Goal: Communication & Community: Answer question/provide support

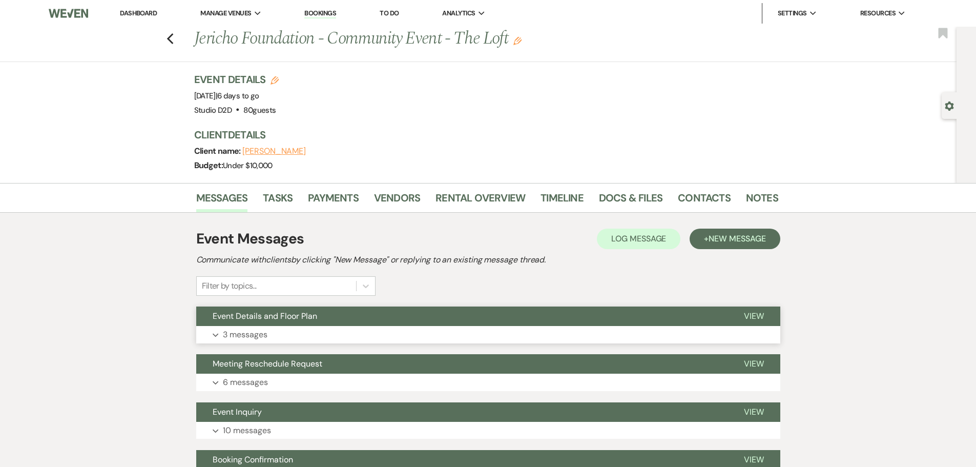
click at [256, 334] on p "3 messages" at bounding box center [245, 334] width 45 height 13
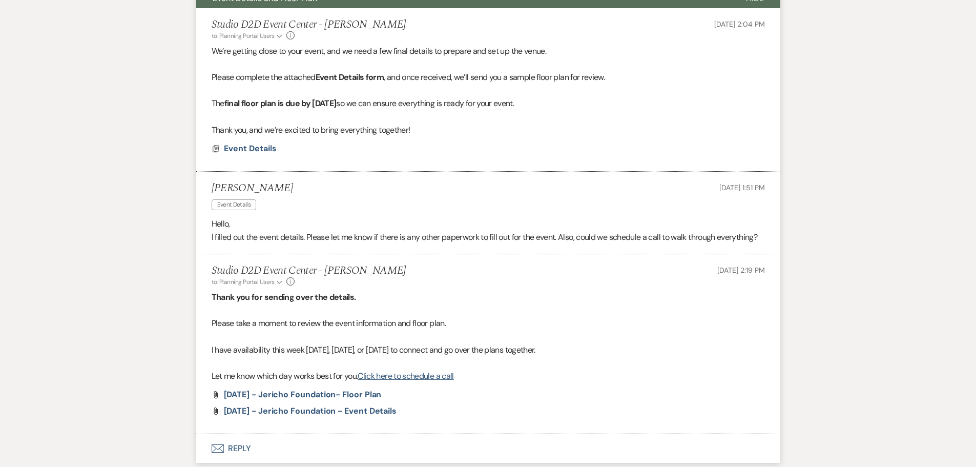
scroll to position [359, 0]
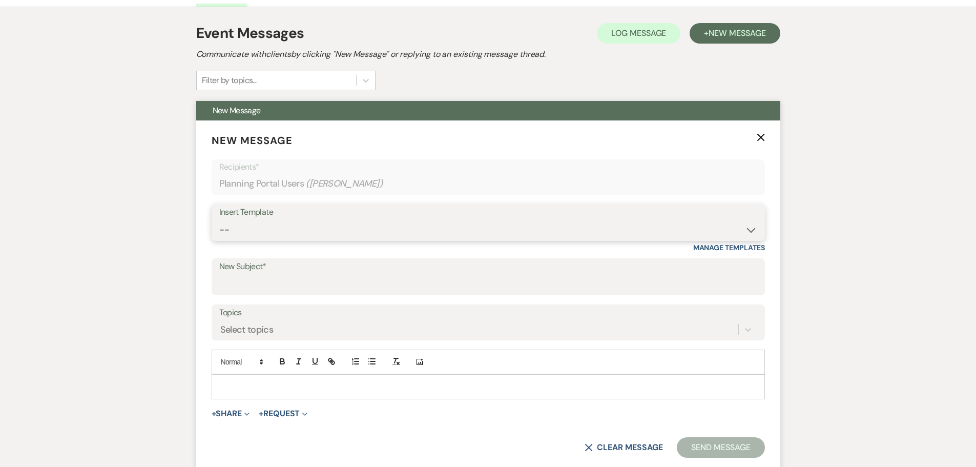
click at [277, 232] on select "-- New Inquiry - message 2 Event Pricing - Non Wedding Weven Planning Portal In…" at bounding box center [488, 230] width 538 height 20
select select "1756"
click at [219, 220] on select "-- New Inquiry - message 2 Event Pricing - Non Wedding Weven Planning Portal In…" at bounding box center [488, 230] width 538 height 20
type input "Event Details"
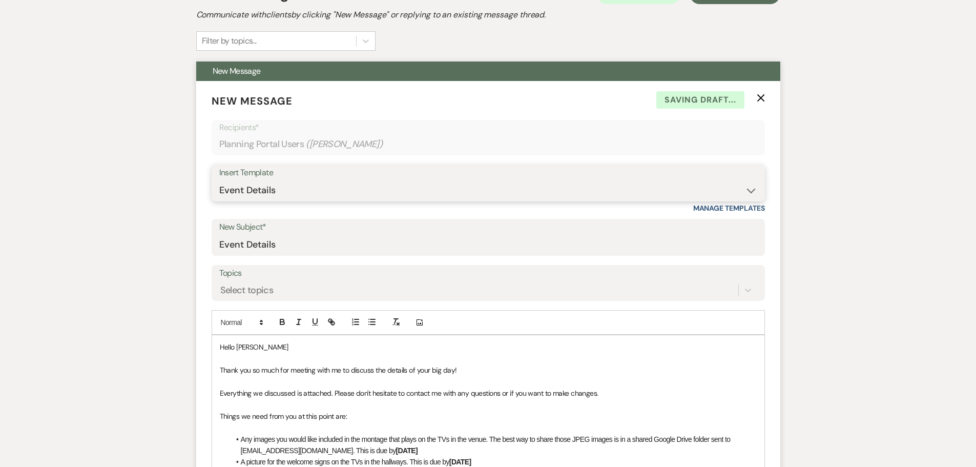
scroll to position [359, 0]
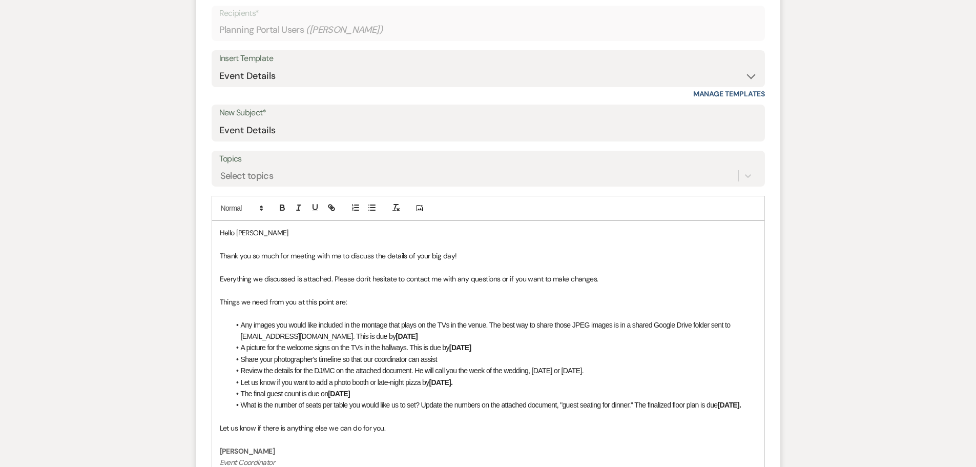
click at [303, 257] on span "Thank you so much for meeting with me to discuss the details of your big day!" at bounding box center [338, 255] width 237 height 9
drag, startPoint x: 449, startPoint y: 256, endPoint x: 429, endPoint y: 264, distance: 21.4
click at [428, 257] on span "Thank you so much for talking with me to discuss the details of your big day!" at bounding box center [336, 255] width 232 height 9
click at [281, 132] on input "Event Details" at bounding box center [488, 130] width 538 height 20
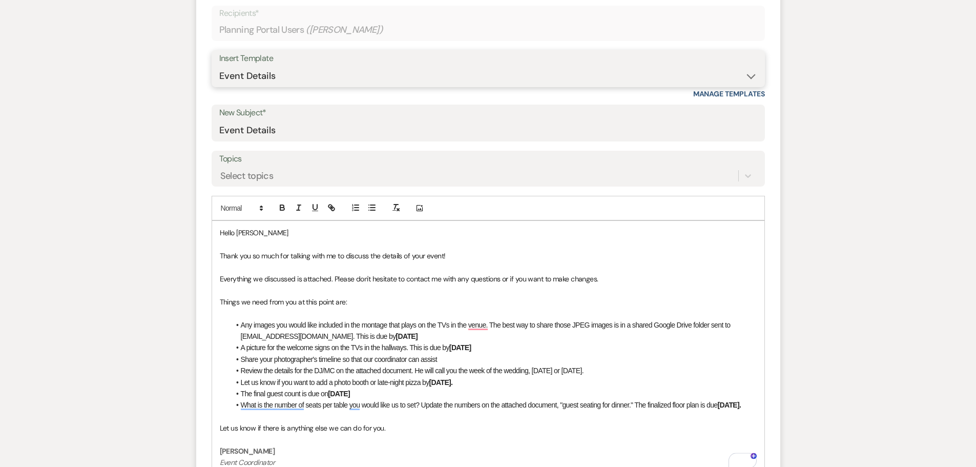
click at [475, 76] on select "-- New Inquiry - message 2 Event Pricing - Non Wedding Weven Planning Portal In…" at bounding box center [488, 76] width 538 height 20
select select "1758"
click at [219, 66] on select "-- New Inquiry - message 2 Event Pricing - Non Wedding Weven Planning Portal In…" at bounding box center [488, 76] width 538 height 20
type input "Details and Staff for Your Event"
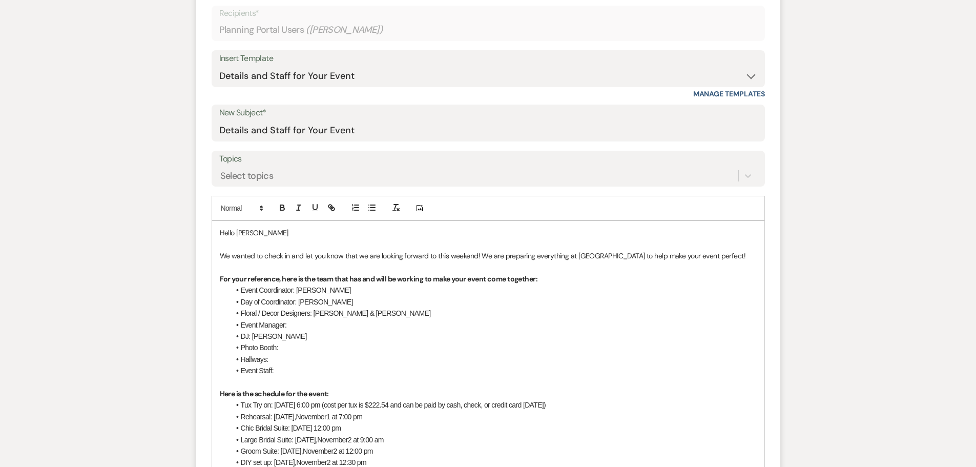
click at [458, 255] on span "We wanted to check in and let you know that we are looking forward to this week…" at bounding box center [483, 255] width 526 height 9
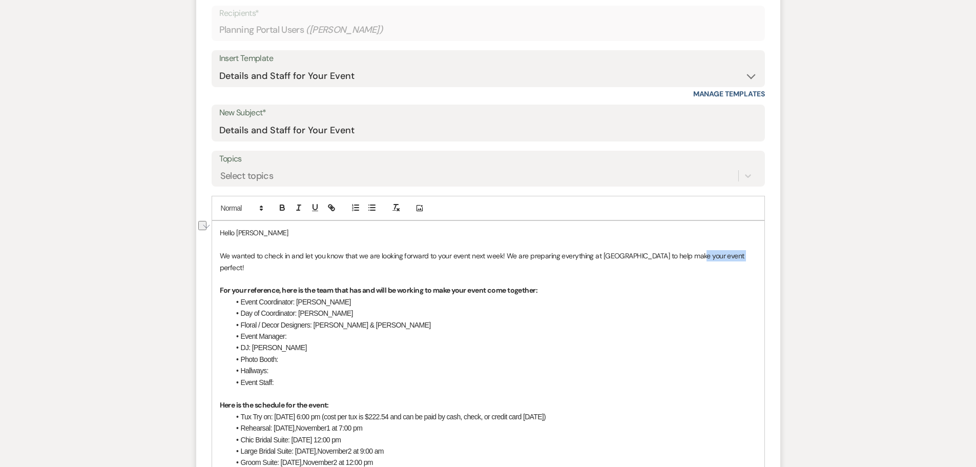
drag, startPoint x: 732, startPoint y: 256, endPoint x: 691, endPoint y: 256, distance: 41.0
click at [691, 256] on span "We wanted to check in and let you know that we are looking forward to your even…" at bounding box center [483, 261] width 527 height 20
click at [674, 284] on p "For your reference, here is the team that has and will be working to make your …" at bounding box center [488, 289] width 537 height 11
drag, startPoint x: 317, startPoint y: 301, endPoint x: 243, endPoint y: 303, distance: 74.3
click at [243, 307] on li "Day of Coordinator: [PERSON_NAME]" at bounding box center [493, 312] width 527 height 11
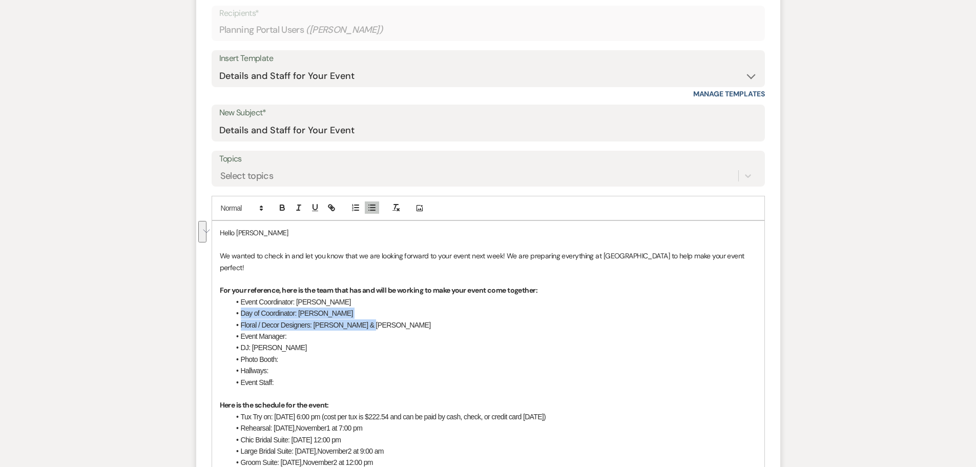
drag, startPoint x: 370, startPoint y: 312, endPoint x: 240, endPoint y: 305, distance: 129.8
click at [240, 305] on ul "Event Coordinator: [PERSON_NAME] of Coordinator: [PERSON_NAME] / Decor Designer…" at bounding box center [493, 342] width 527 height 92
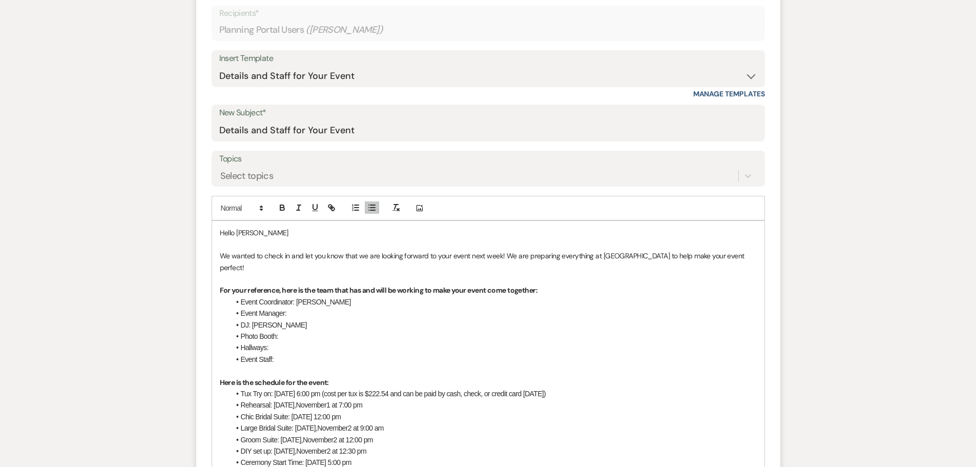
click at [315, 307] on li "Event Manager:" at bounding box center [493, 312] width 527 height 11
click at [248, 321] on span "DJ: [PERSON_NAME]" at bounding box center [274, 325] width 66 height 8
drag, startPoint x: 268, startPoint y: 337, endPoint x: 243, endPoint y: 327, distance: 27.1
click at [241, 324] on ul "Event Coordinator: [PERSON_NAME] Event Manager: [PERSON_NAME] AV help: [PERSON_…" at bounding box center [493, 330] width 527 height 69
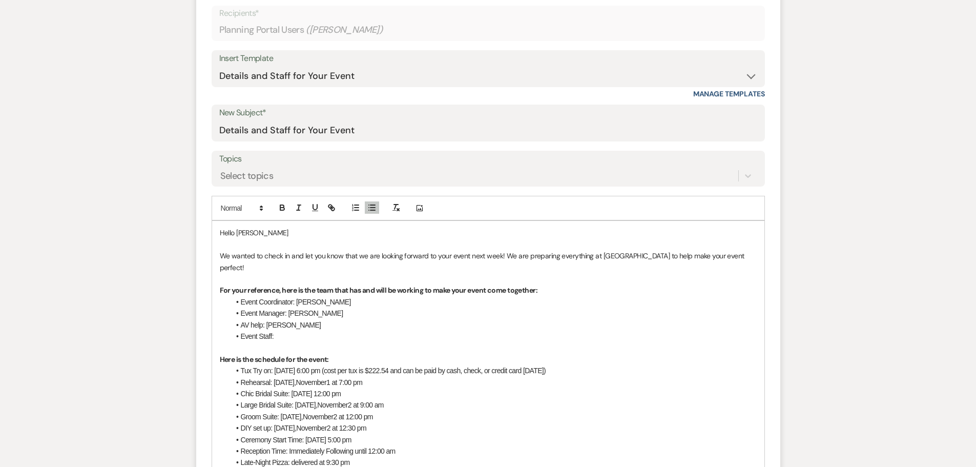
click at [296, 330] on li "Event Staff:" at bounding box center [493, 335] width 527 height 11
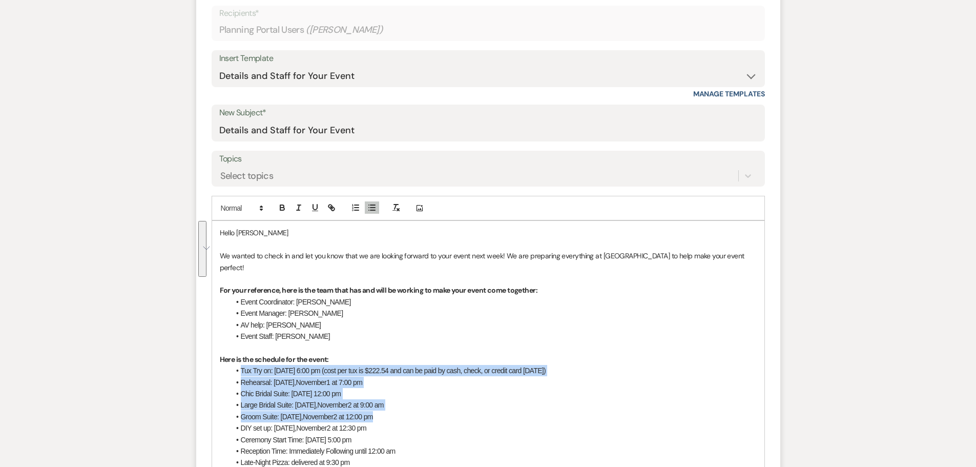
drag, startPoint x: 387, startPoint y: 404, endPoint x: 241, endPoint y: 357, distance: 152.8
click at [241, 365] on ul "Tux Try on: [DATE] 6:00 pm (cost per tux is $222.54 and can be paid by cash, ch…" at bounding box center [493, 422] width 527 height 115
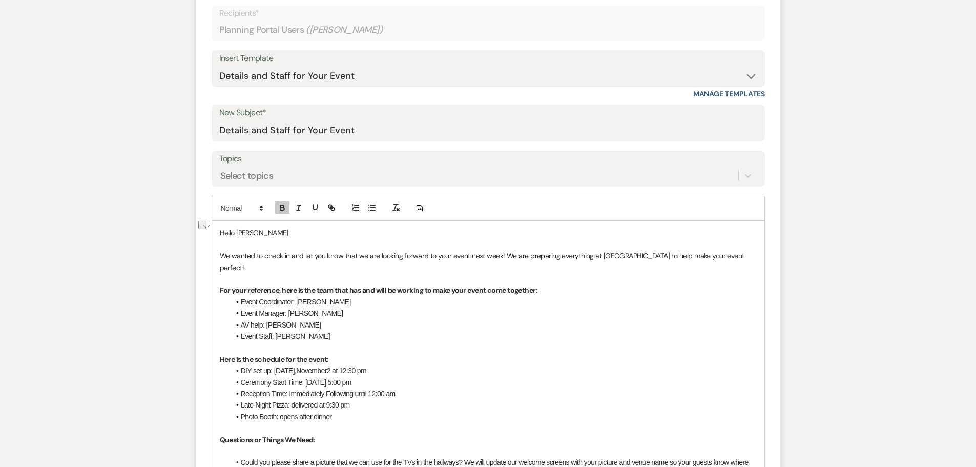
drag, startPoint x: 383, startPoint y: 359, endPoint x: 275, endPoint y: 364, distance: 108.7
click at [275, 365] on li "DIY set up: [DATE] 12:30 pm" at bounding box center [493, 370] width 527 height 11
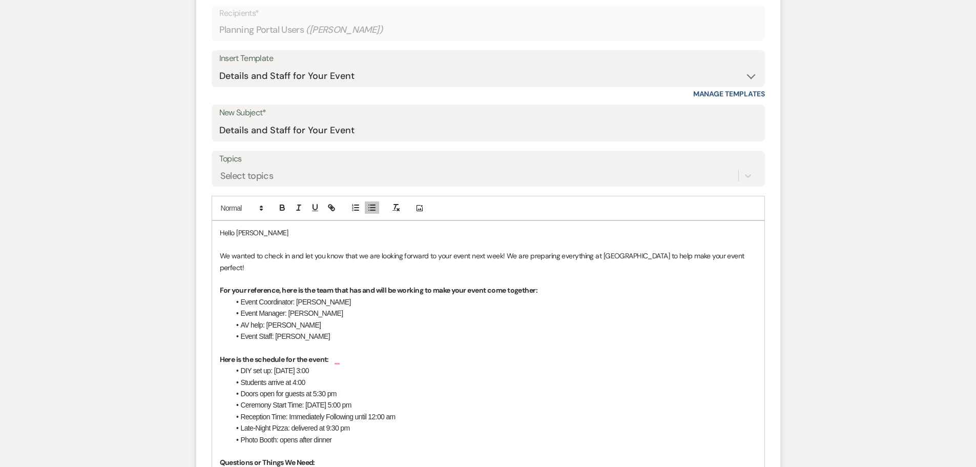
click at [372, 365] on li "DIY set up: [DATE] 3:00" at bounding box center [493, 370] width 527 height 11
click at [318, 376] on li "Students arrive at 4:00" at bounding box center [493, 381] width 527 height 11
drag, startPoint x: 415, startPoint y: 394, endPoint x: 241, endPoint y: 392, distance: 173.7
click at [241, 399] on li "Ceremony Start Time: [DATE] 5:00 pm" at bounding box center [493, 404] width 527 height 11
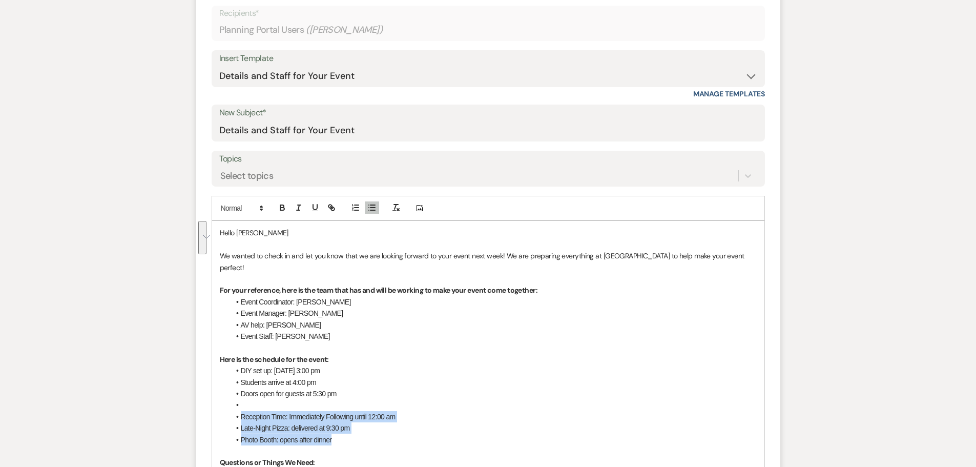
drag, startPoint x: 327, startPoint y: 426, endPoint x: 253, endPoint y: 399, distance: 78.6
click at [241, 403] on ul "DIY set up: [DATE] 3:00 pm Students arrive at 4:00 pm Doors open for guests at …" at bounding box center [493, 405] width 527 height 80
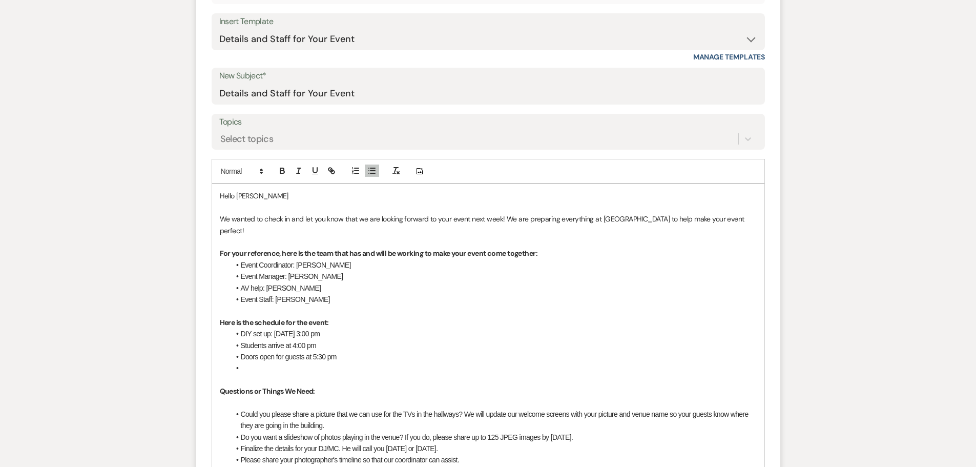
scroll to position [410, 0]
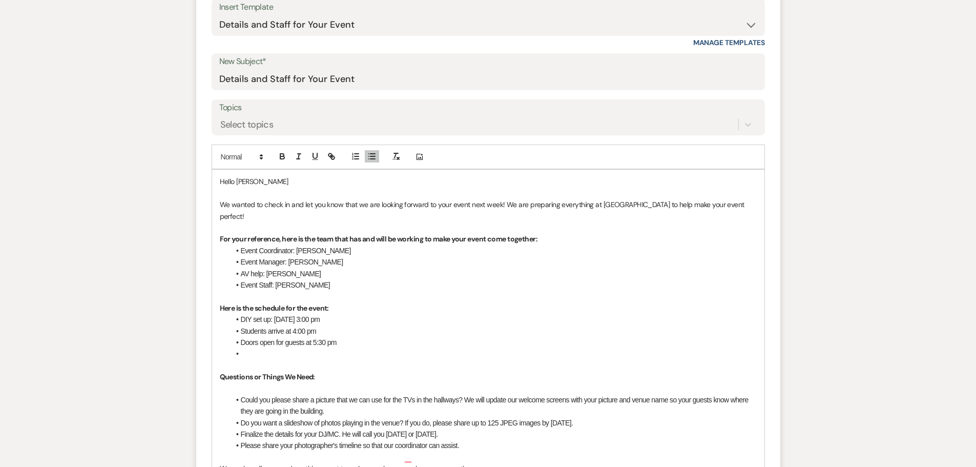
click at [337, 395] on span "Could you please share a picture that we can use for the TVs in the hallways? W…" at bounding box center [495, 404] width 509 height 19
click at [368, 418] on span "Do you want a slideshow of photos playing in the venue? If you do, please share…" at bounding box center [407, 422] width 332 height 8
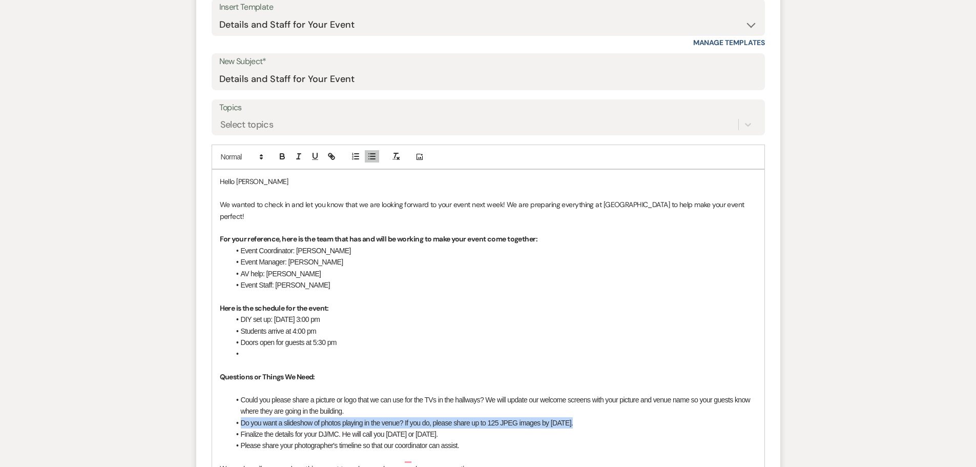
click at [368, 418] on span "Do you want a slideshow of photos playing in the venue? If you do, please share…" at bounding box center [407, 422] width 332 height 8
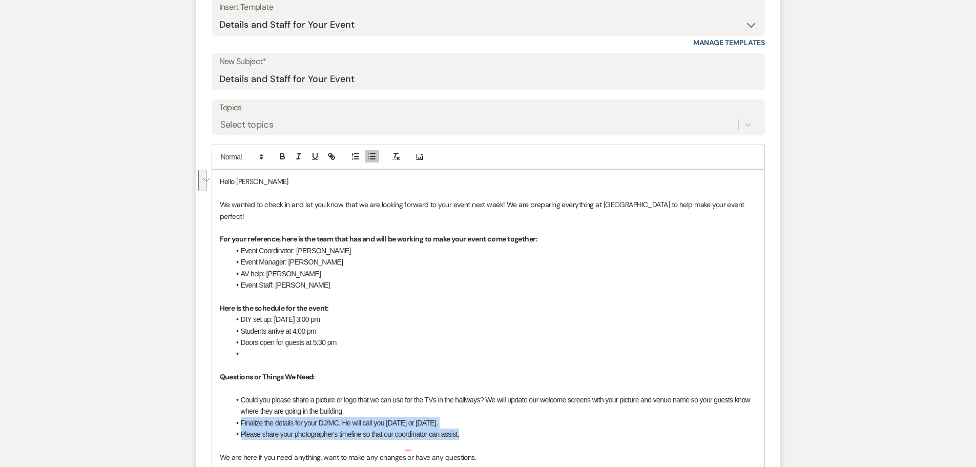
drag, startPoint x: 461, startPoint y: 423, endPoint x: 241, endPoint y: 413, distance: 220.0
click at [241, 413] on ul "Could you please share a picture or logo that we can use for the TVs in the hal…" at bounding box center [493, 417] width 527 height 46
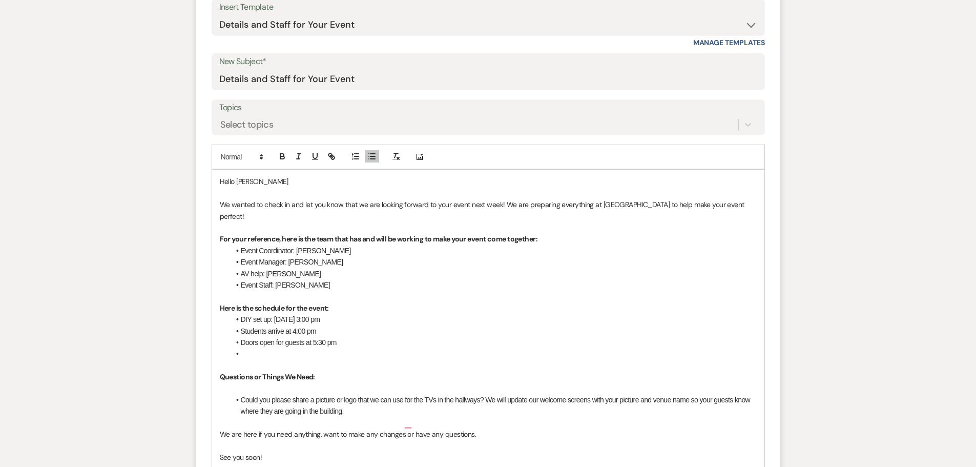
click at [363, 400] on li "Could you please share a picture or logo that we can use for the TVs in the hal…" at bounding box center [493, 405] width 527 height 23
click at [308, 348] on li "To enrich screen reader interactions, please activate Accessibility in Grammarl…" at bounding box center [493, 353] width 527 height 11
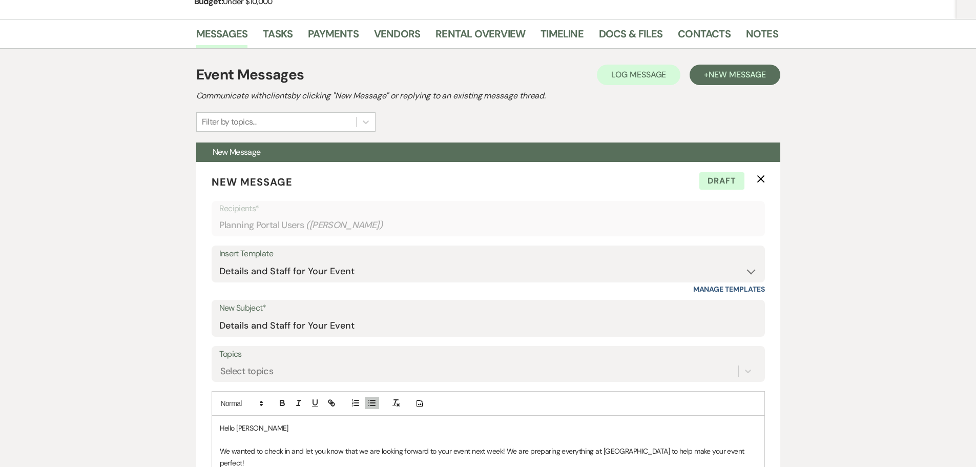
scroll to position [52, 0]
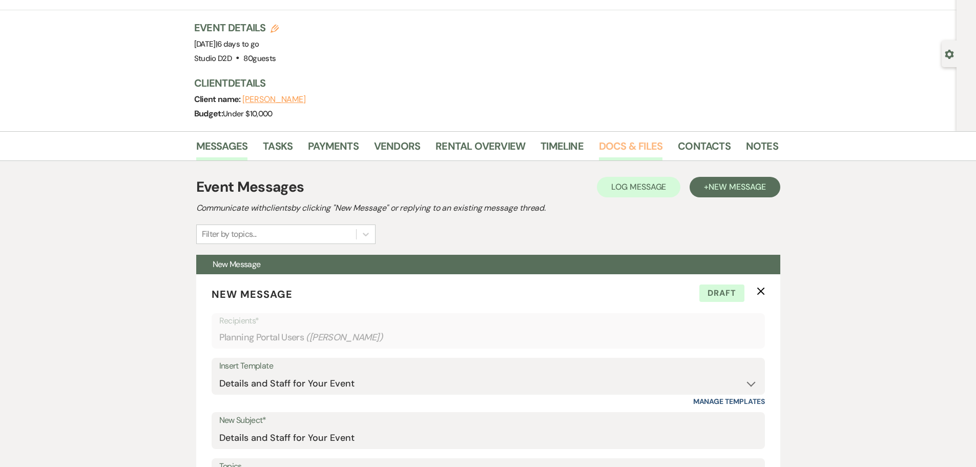
click at [613, 145] on link "Docs & Files" at bounding box center [631, 149] width 64 height 23
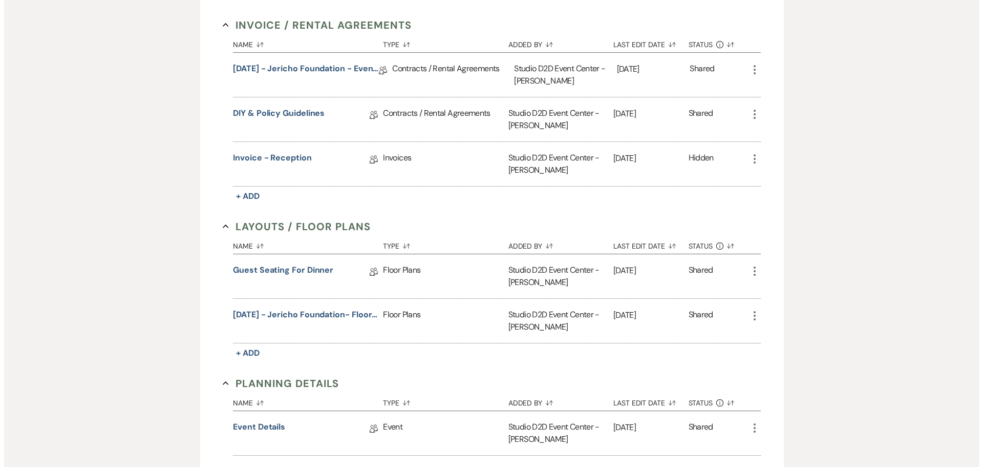
scroll to position [359, 0]
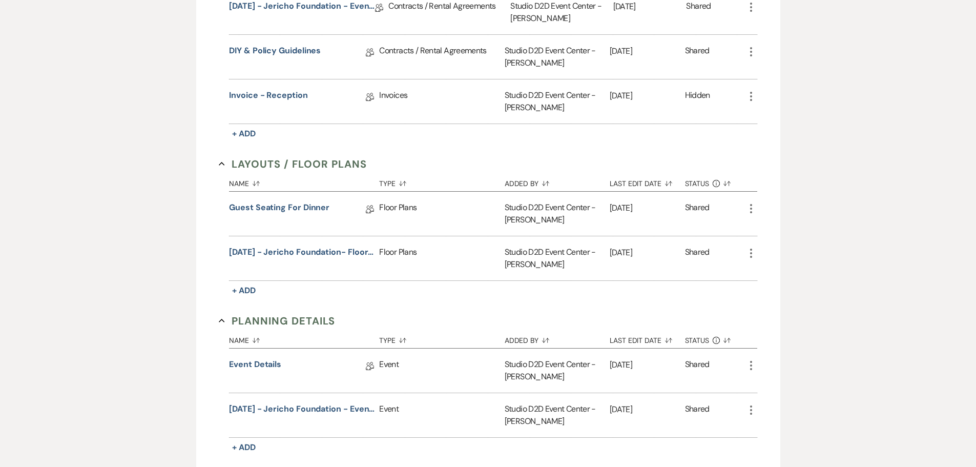
click at [752, 207] on icon "More" at bounding box center [751, 208] width 12 height 12
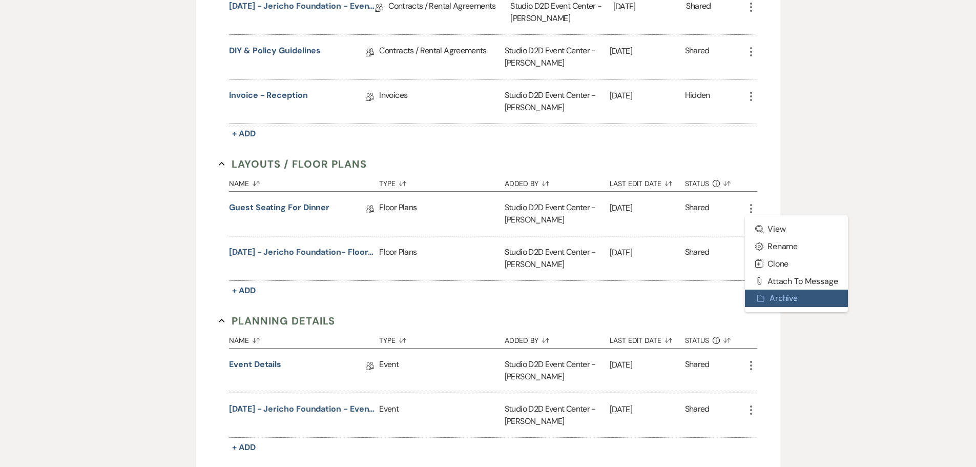
click at [773, 294] on button "Archive Archive" at bounding box center [796, 297] width 103 height 17
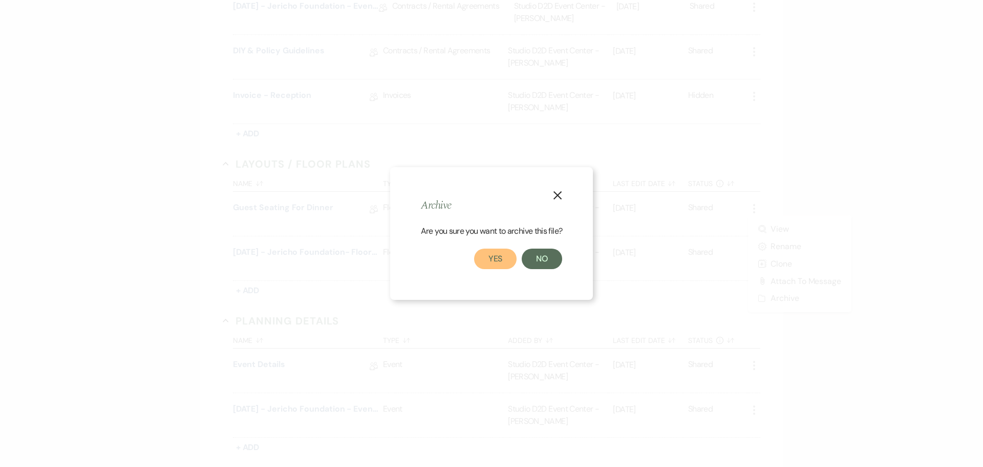
click at [495, 256] on button "Yes" at bounding box center [495, 258] width 43 height 20
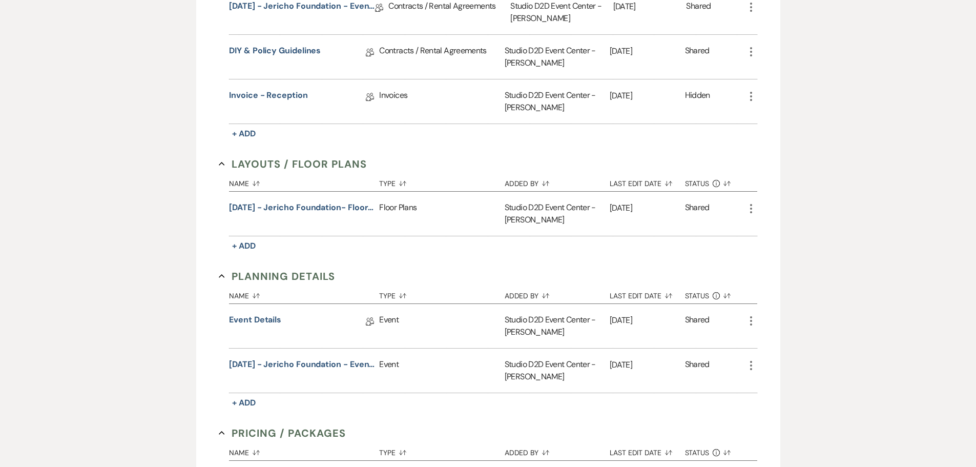
click at [752, 207] on icon "More" at bounding box center [751, 208] width 12 height 12
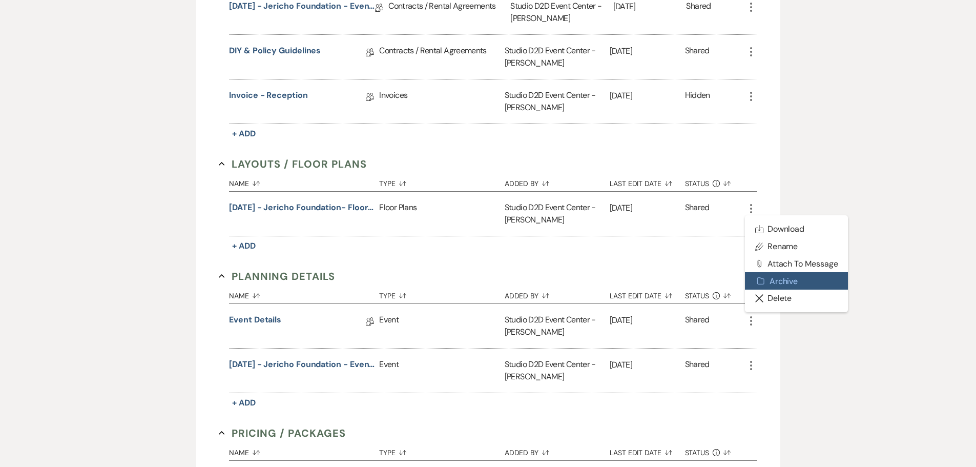
click at [768, 280] on button "Archive Archive" at bounding box center [796, 280] width 103 height 17
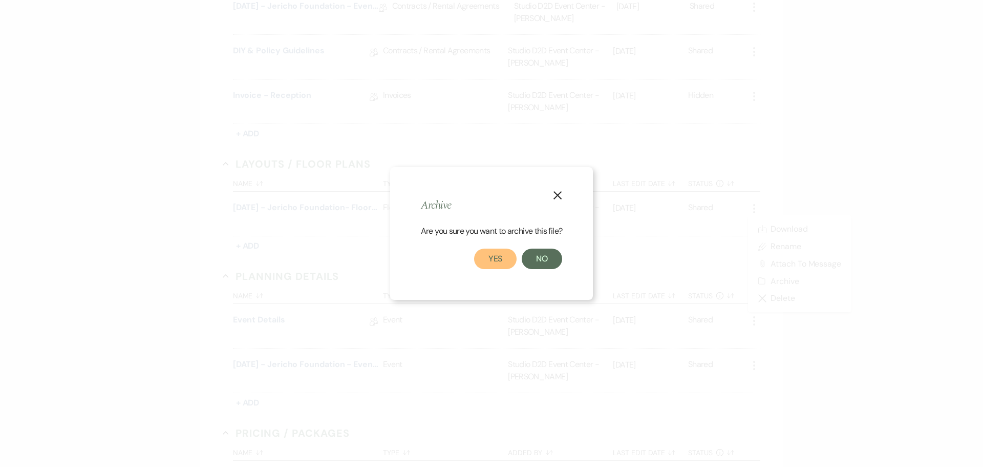
click at [490, 257] on button "Yes" at bounding box center [495, 258] width 43 height 20
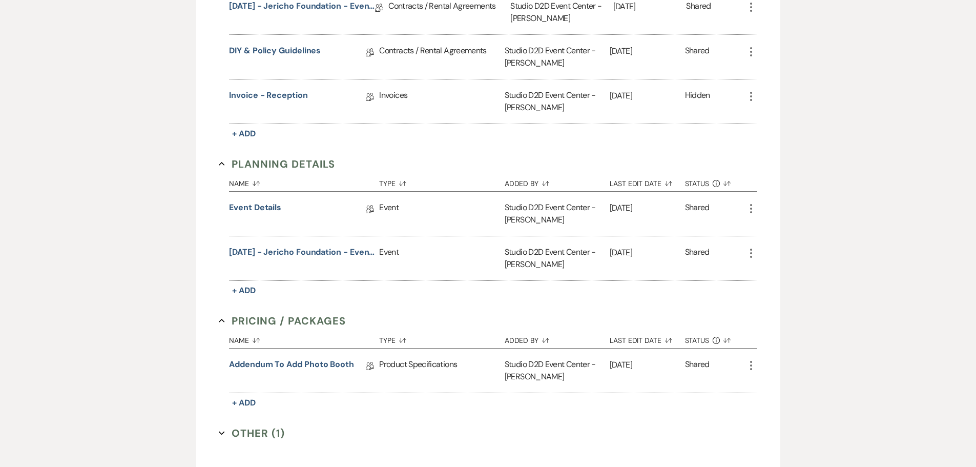
click at [753, 208] on icon "More" at bounding box center [751, 208] width 12 height 12
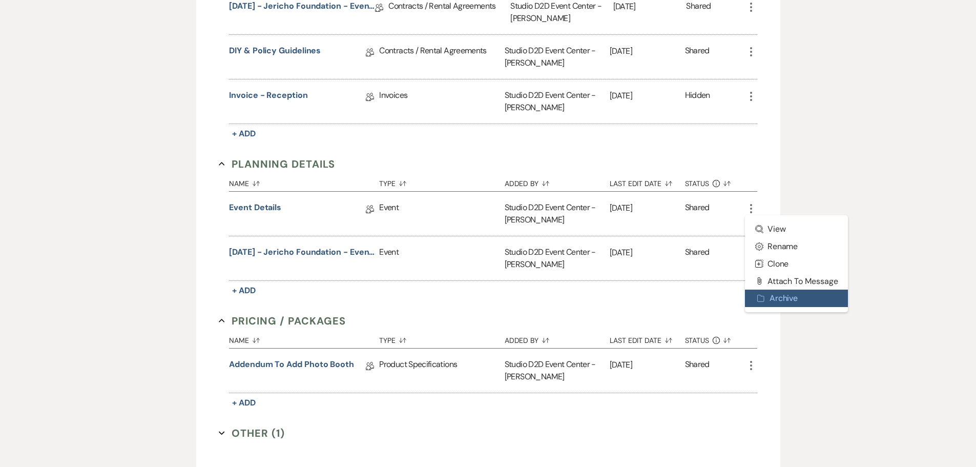
click at [775, 296] on button "Archive Archive" at bounding box center [796, 297] width 103 height 17
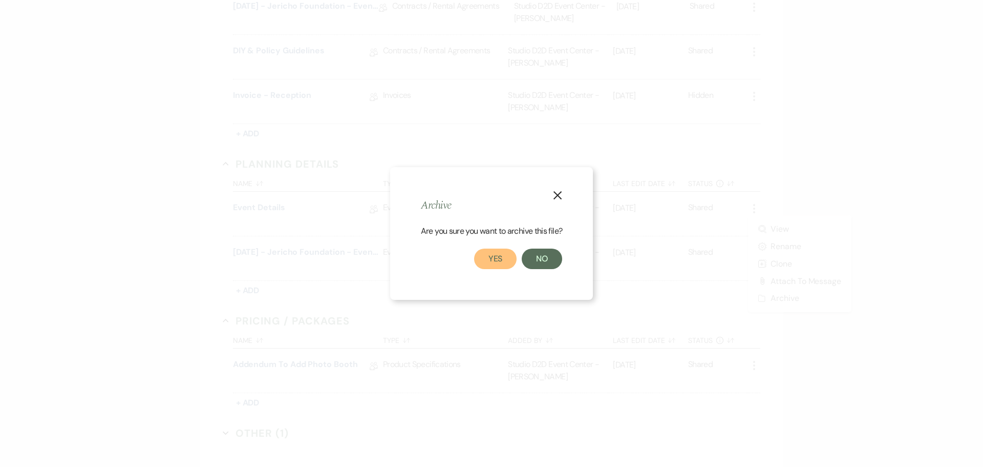
click at [495, 260] on button "Yes" at bounding box center [495, 258] width 43 height 20
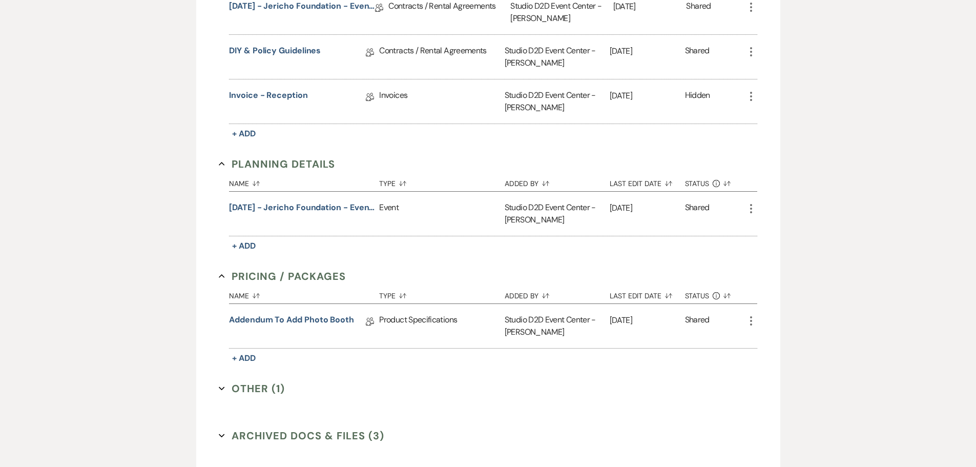
click at [754, 208] on icon "More" at bounding box center [751, 208] width 12 height 12
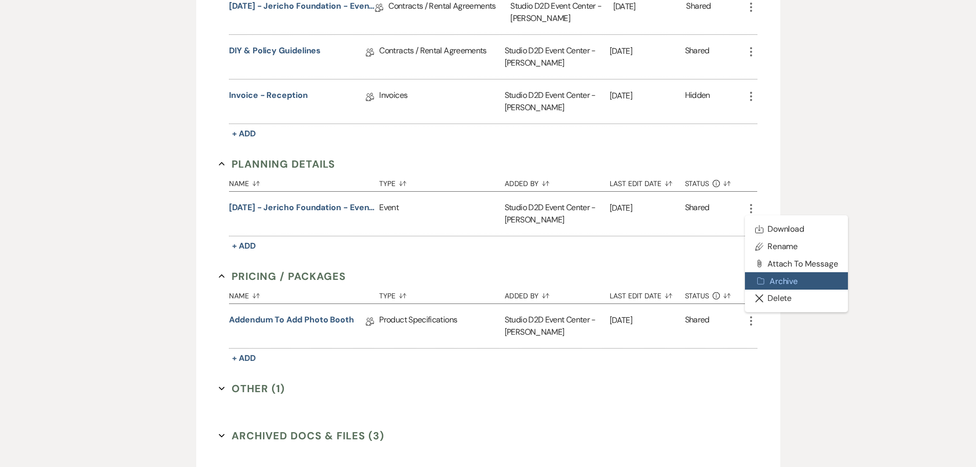
click at [768, 284] on button "Archive Archive" at bounding box center [796, 280] width 103 height 17
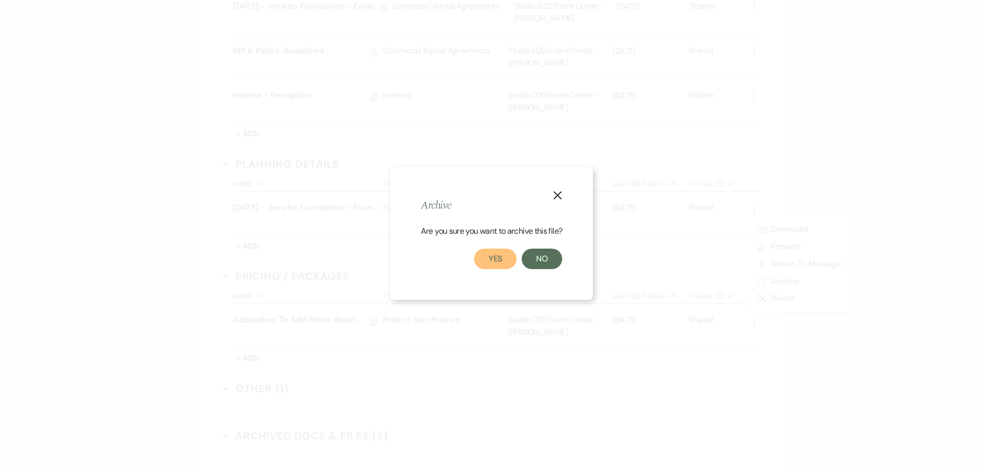
click at [501, 258] on button "Yes" at bounding box center [495, 258] width 43 height 20
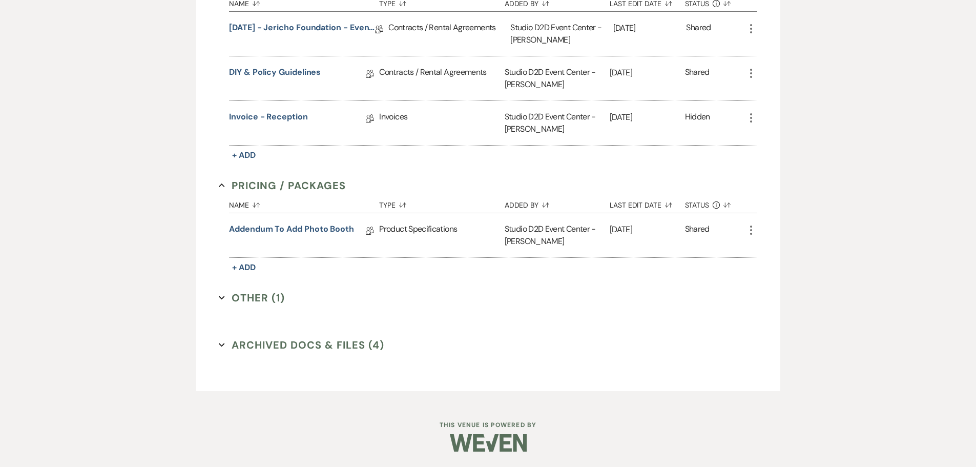
click at [752, 229] on icon "More" at bounding box center [751, 230] width 12 height 12
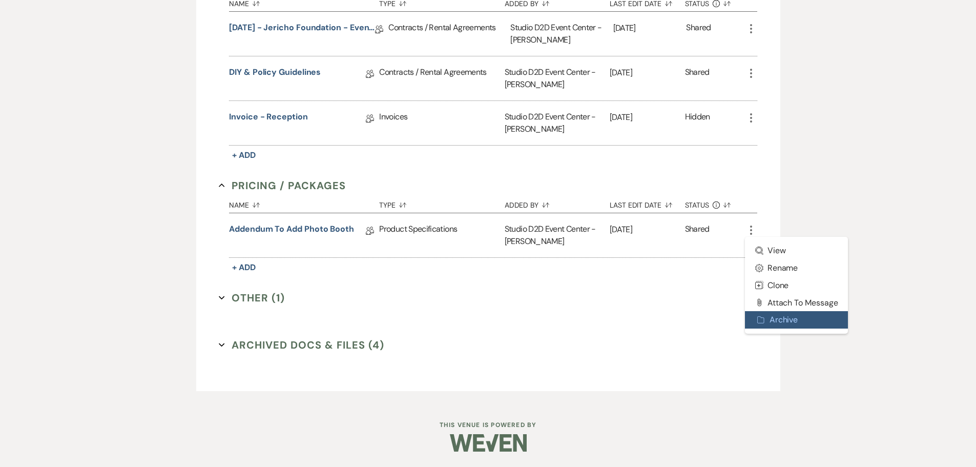
click at [780, 318] on button "Archive Archive" at bounding box center [796, 319] width 103 height 17
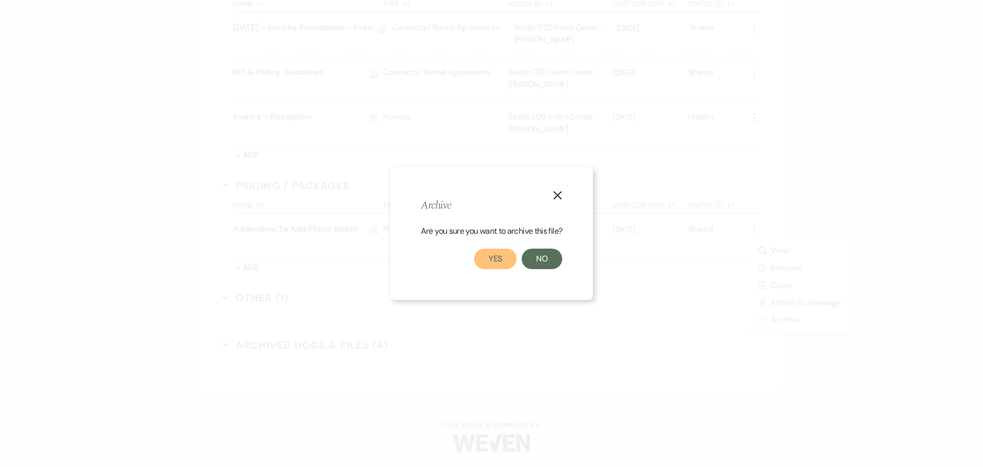
click at [496, 259] on button "Yes" at bounding box center [495, 258] width 43 height 20
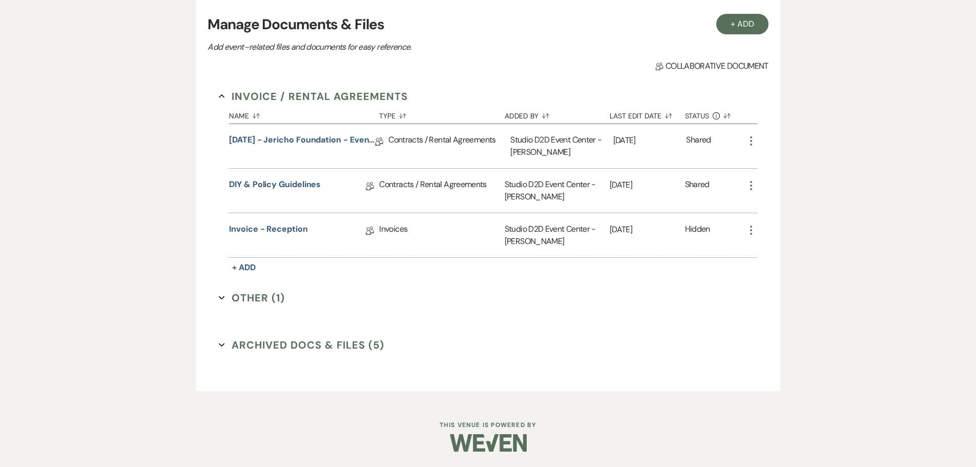
scroll to position [225, 0]
click at [272, 299] on button "Other (1) Expand" at bounding box center [252, 297] width 66 height 15
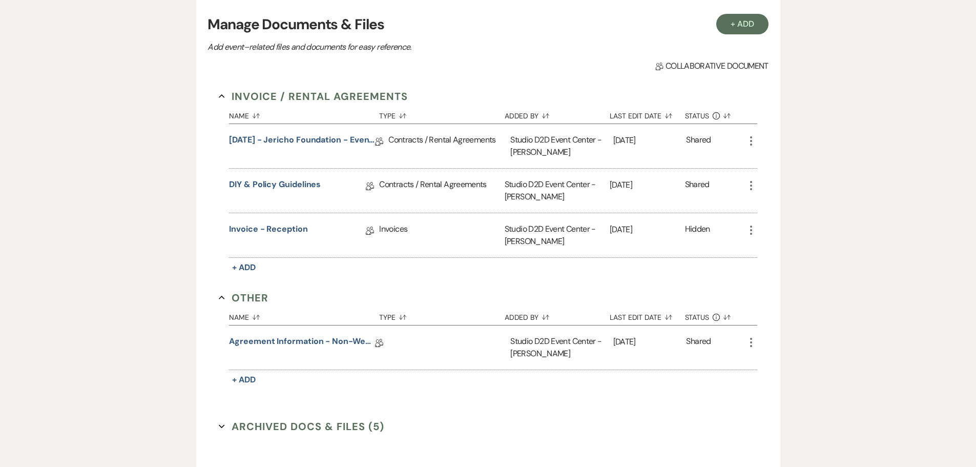
click at [751, 342] on use "button" at bounding box center [751, 342] width 2 height 9
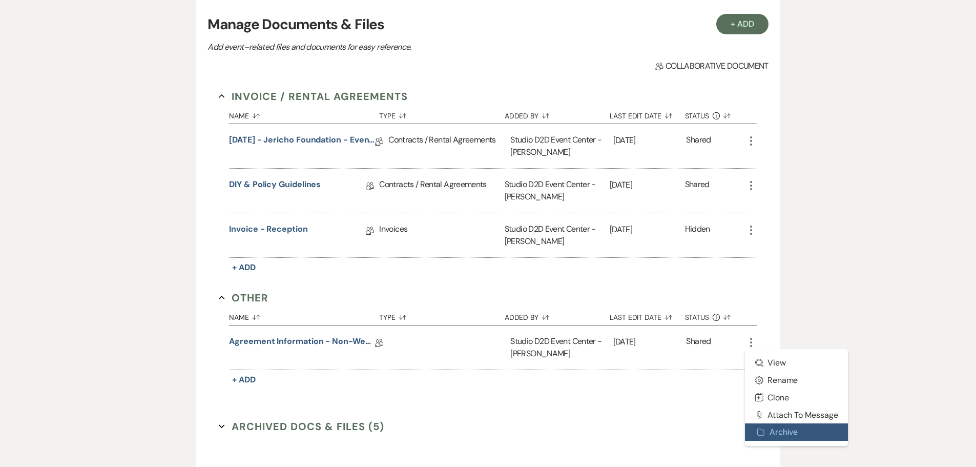
click at [787, 432] on button "Archive Archive" at bounding box center [796, 431] width 103 height 17
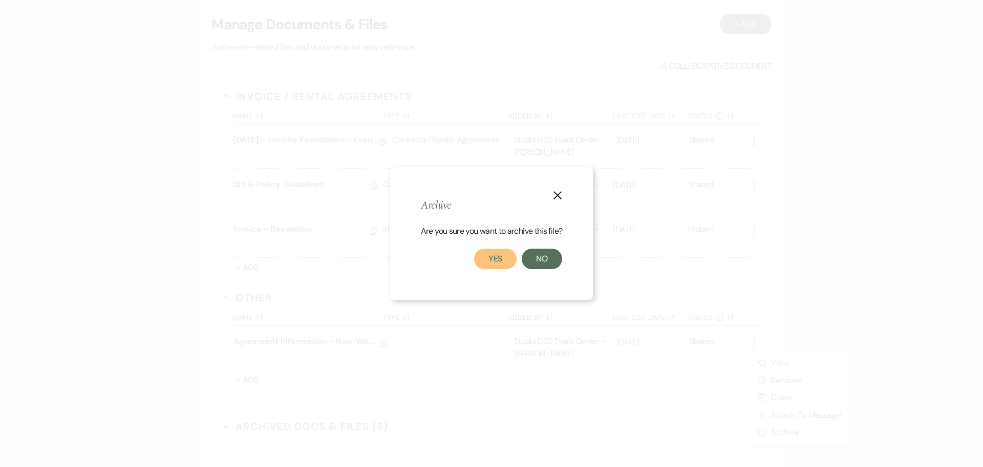
click at [493, 262] on button "Yes" at bounding box center [495, 258] width 43 height 20
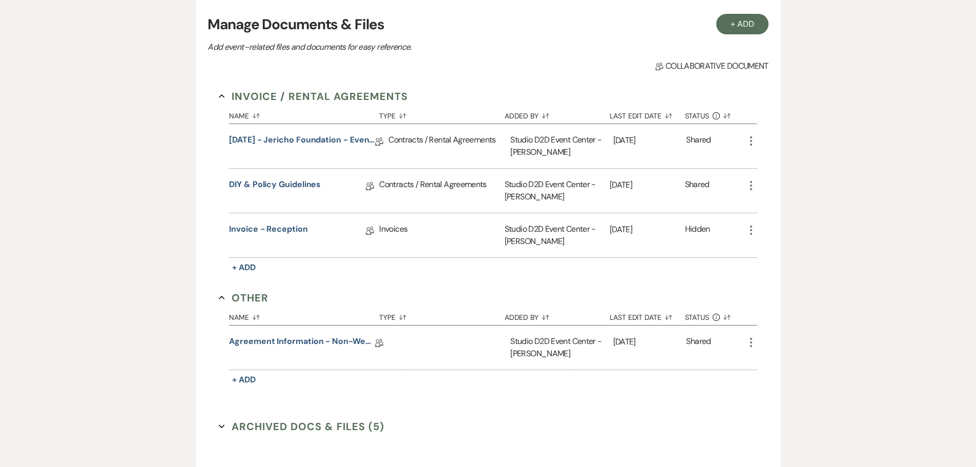
scroll to position [204, 0]
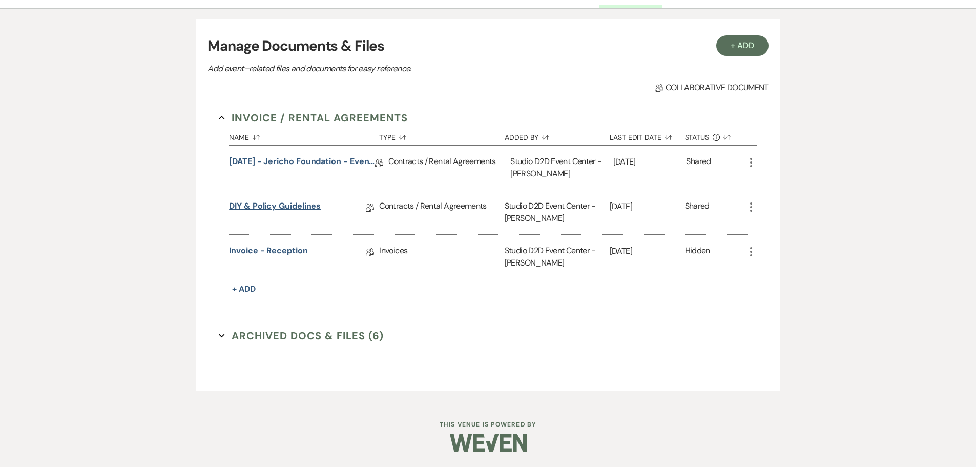
click at [270, 211] on link "DIY & Policy Guidelines" at bounding box center [275, 208] width 92 height 16
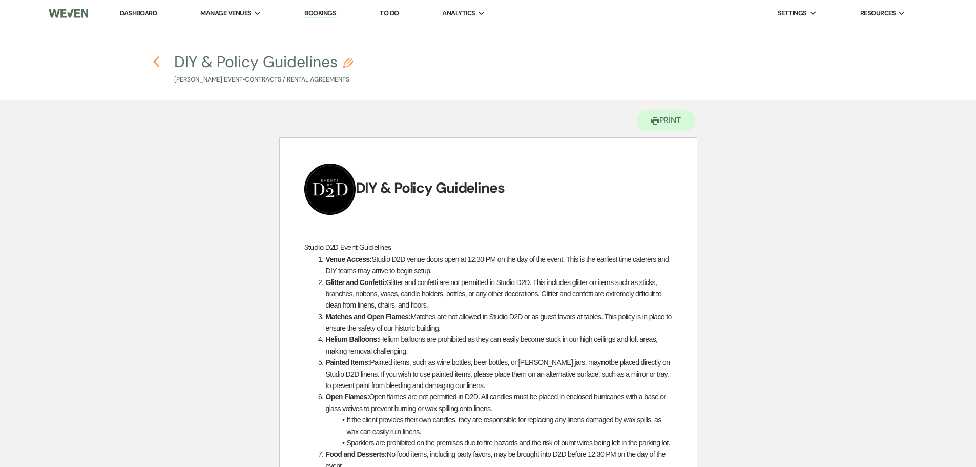
click at [154, 60] on icon "Previous" at bounding box center [157, 62] width 8 height 12
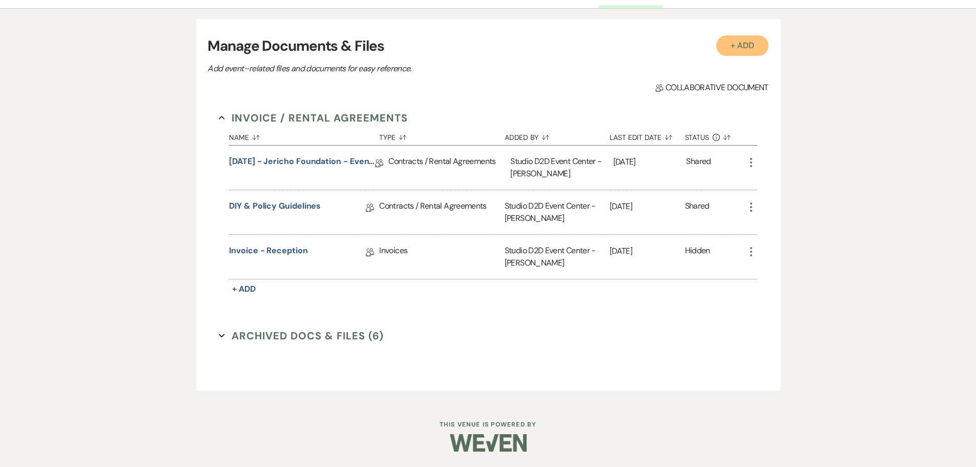
click at [734, 48] on button "+ Add" at bounding box center [742, 45] width 52 height 20
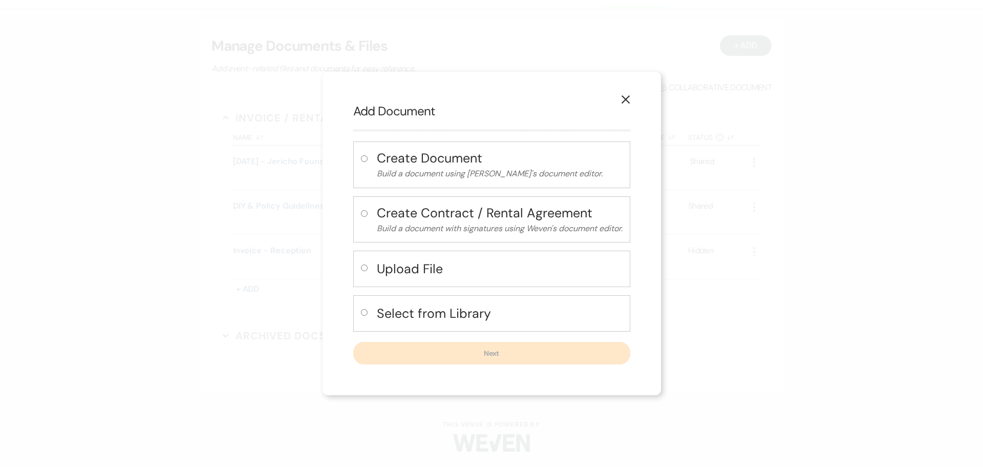
click at [431, 266] on h4 "Upload File" at bounding box center [500, 269] width 246 height 18
radio input "true"
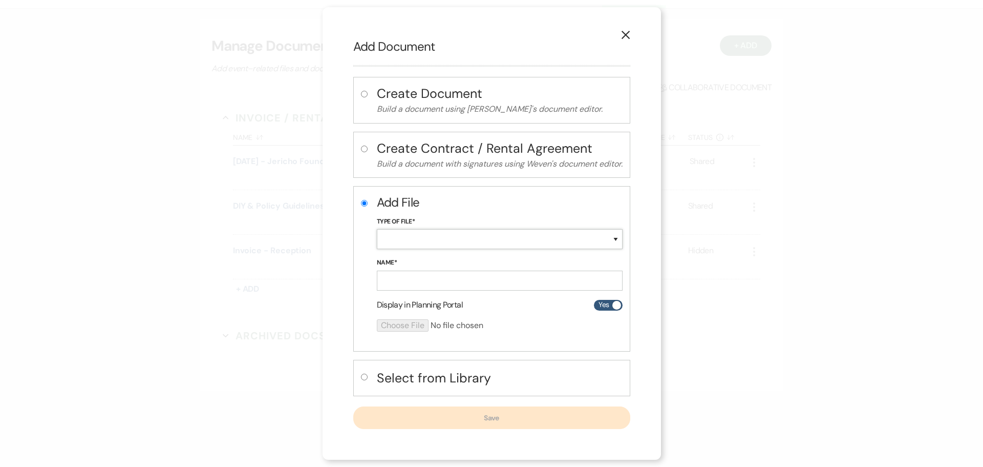
click at [431, 241] on select "Special Event Insurance Vendor Certificate of Insurance Contracts / Rental Agre…" at bounding box center [500, 239] width 246 height 20
select select "63"
click at [377, 229] on select "Special Event Insurance Vendor Certificate of Insurance Contracts / Rental Agre…" at bounding box center [500, 239] width 246 height 20
click at [449, 285] on input "Name*" at bounding box center [500, 280] width 246 height 20
paste input "[DATE] - Jericho Foundation - Event Details"
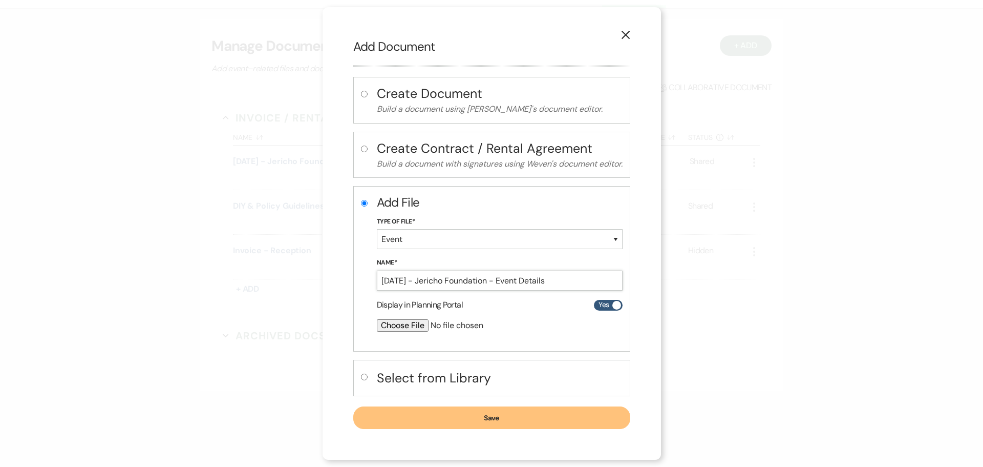
type input "[DATE] - Jericho Foundation - Event Details"
click at [414, 326] on input "file" at bounding box center [473, 325] width 192 height 12
type input "C:\fakepath\[DATE] - Jericho Foundation - Event Details - Studio D2D (1).pdf"
click at [469, 420] on button "Save" at bounding box center [491, 418] width 277 height 23
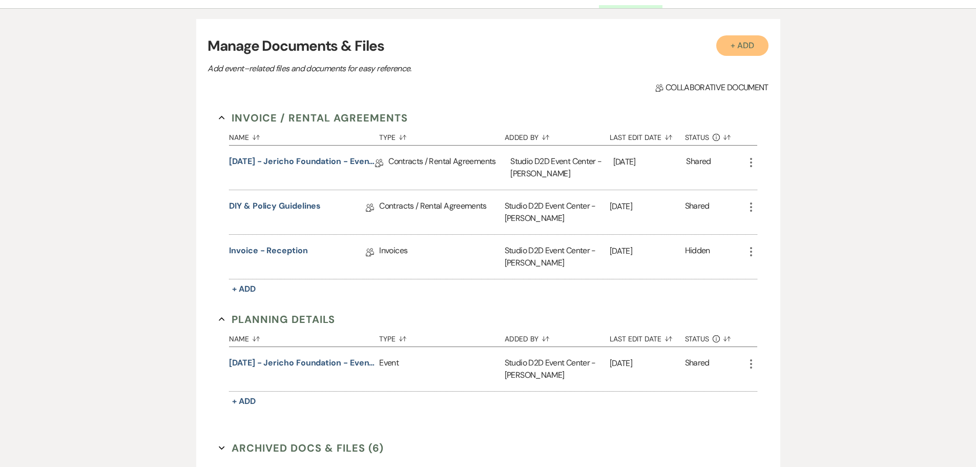
click at [733, 45] on button "+ Add" at bounding box center [742, 45] width 52 height 20
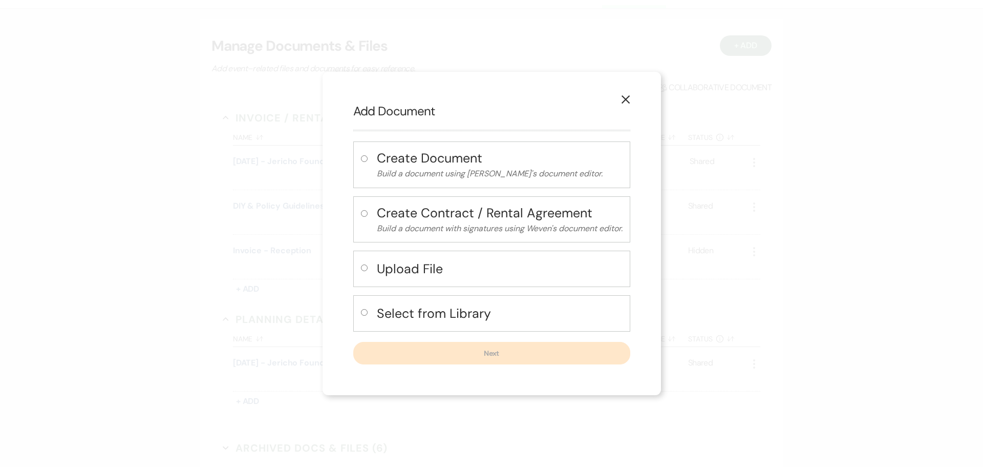
click at [429, 268] on h4 "Upload File" at bounding box center [500, 269] width 246 height 18
radio input "true"
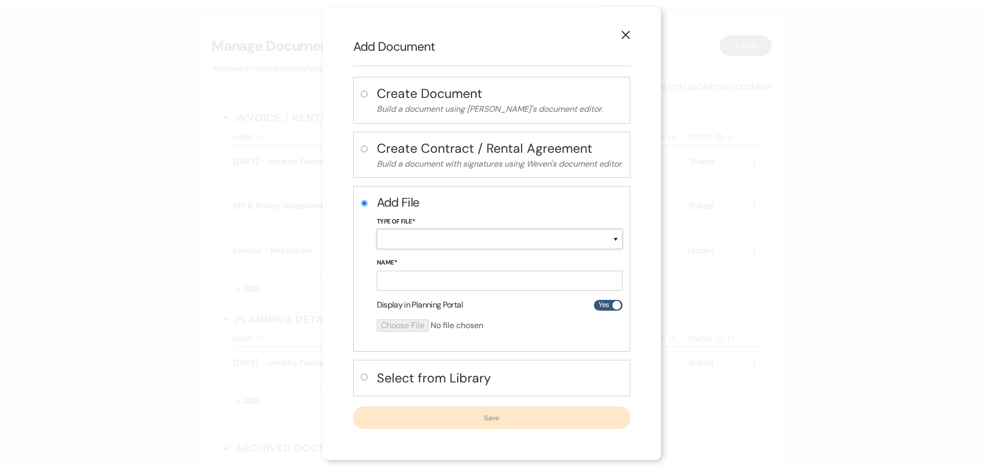
click at [417, 239] on select "Special Event Insurance Vendor Certificate of Insurance Contracts / Rental Agre…" at bounding box center [500, 239] width 246 height 20
select select "24"
click at [377, 229] on select "Special Event Insurance Vendor Certificate of Insurance Contracts / Rental Agre…" at bounding box center [500, 239] width 246 height 20
click at [436, 275] on input "Name*" at bounding box center [500, 280] width 246 height 20
paste input "[DATE] - Jericho Foundation- Floor Plan"
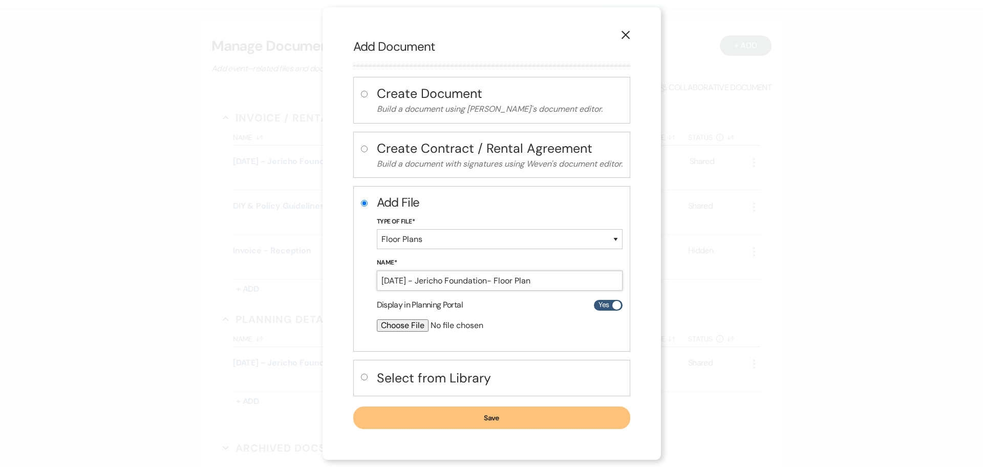
type input "[DATE] - Jericho Foundation- Floor Plan"
click at [397, 327] on input "file" at bounding box center [473, 325] width 192 height 12
type input "C:\fakepath\[DATE] - Jericho Foundation- Floor Plan - Studio D2D (1).pdf"
click at [487, 414] on button "Save" at bounding box center [491, 418] width 277 height 23
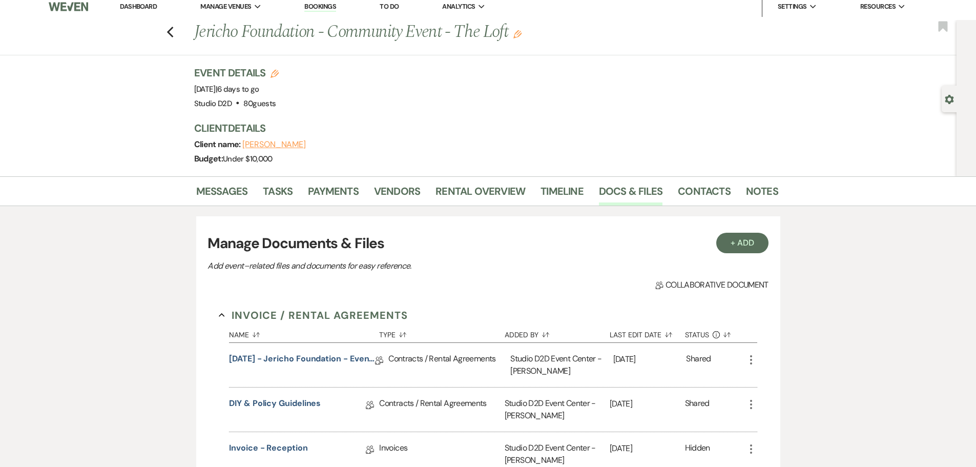
scroll to position [0, 0]
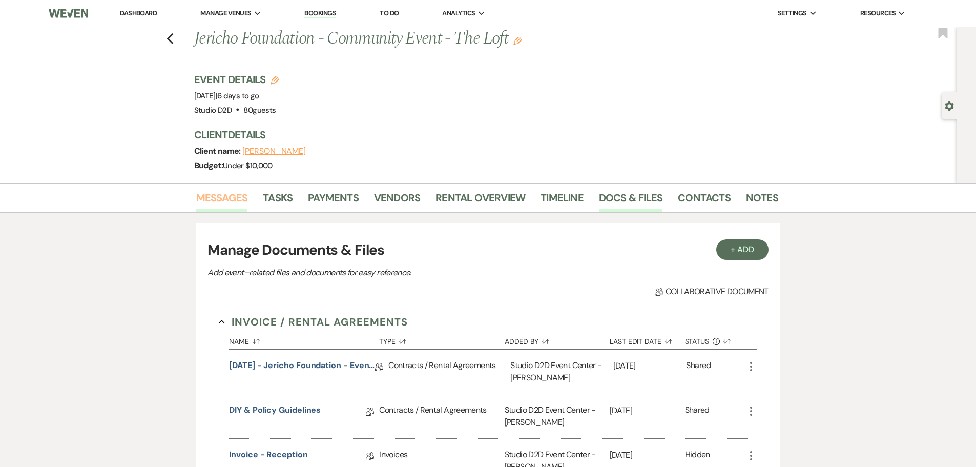
click at [239, 196] on link "Messages" at bounding box center [222, 201] width 52 height 23
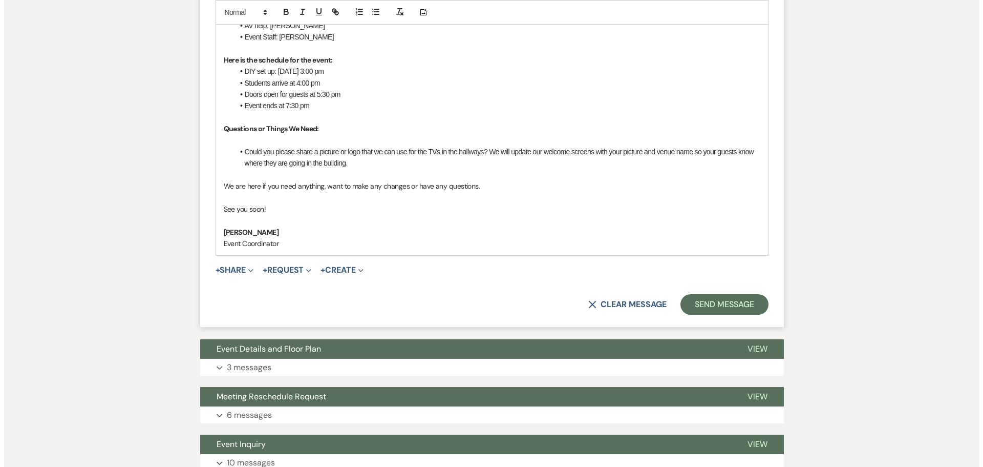
scroll to position [666, 0]
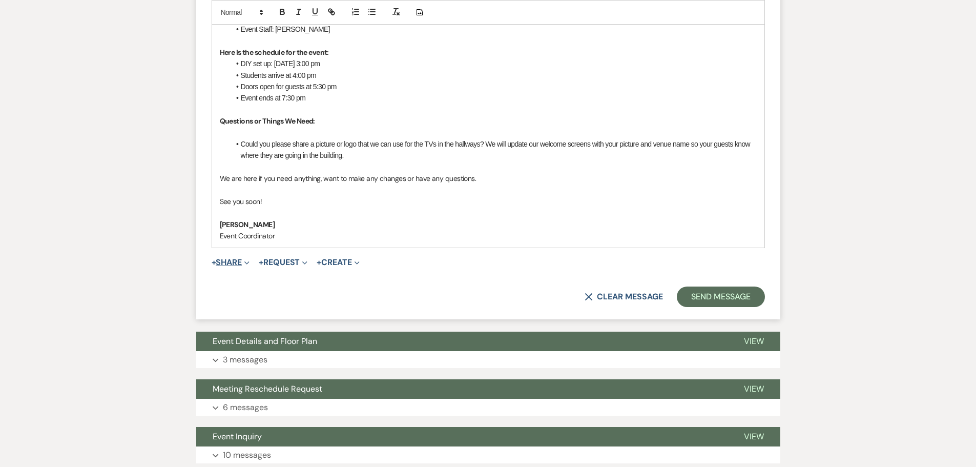
click at [234, 258] on button "+ Share Expand" at bounding box center [231, 262] width 38 height 8
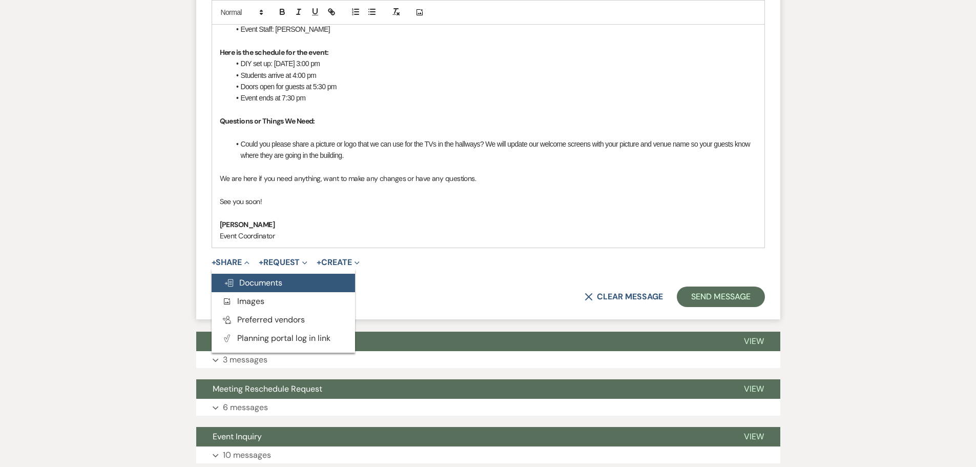
click at [245, 277] on span "Doc Upload Documents" at bounding box center [253, 282] width 58 height 11
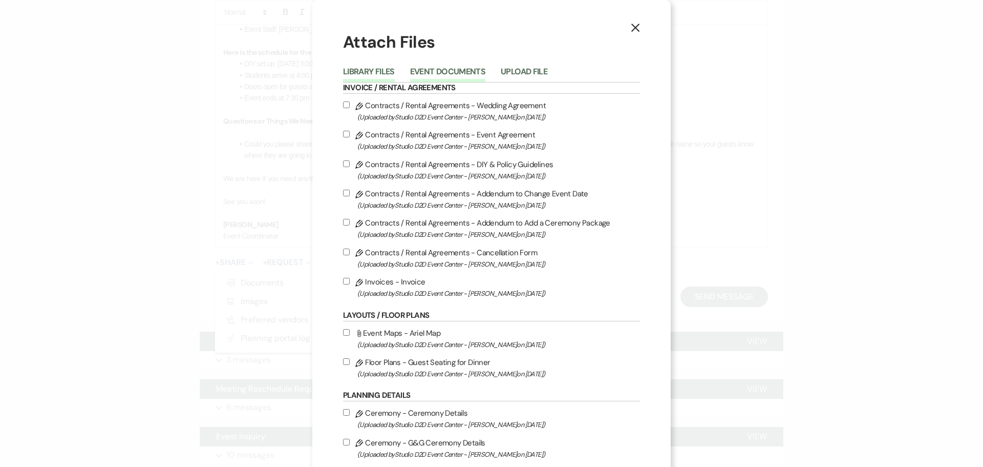
click at [452, 75] on button "Event Documents" at bounding box center [447, 75] width 75 height 14
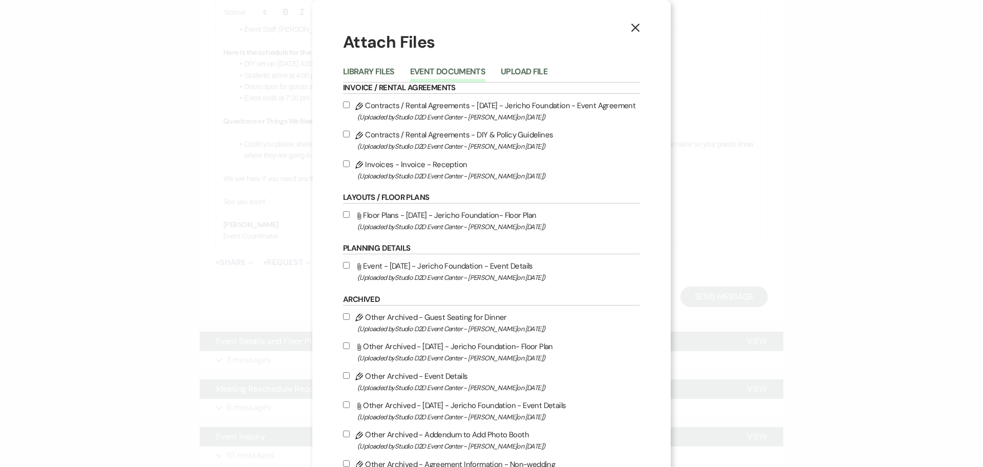
click at [422, 213] on label "Attach File Floor Plans - [DATE] - Jericho Foundation- Floor Plan (Uploaded by …" at bounding box center [491, 220] width 297 height 24
click at [350, 213] on input "Attach File Floor Plans - [DATE] - Jericho Foundation- Floor Plan (Uploaded by …" at bounding box center [346, 214] width 7 height 7
checkbox input "true"
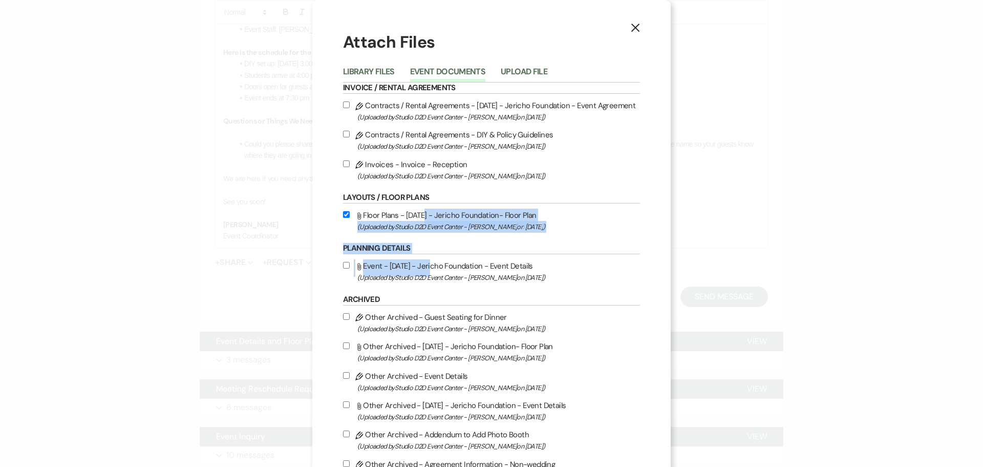
click at [431, 266] on label "Attach File Event - [DATE] - Jericho Foundation - Event Details (Uploaded by St…" at bounding box center [491, 271] width 297 height 24
click at [344, 264] on input "Attach File Event - [DATE] - Jericho Foundation - Event Details (Uploaded by St…" at bounding box center [346, 265] width 7 height 7
checkbox input "true"
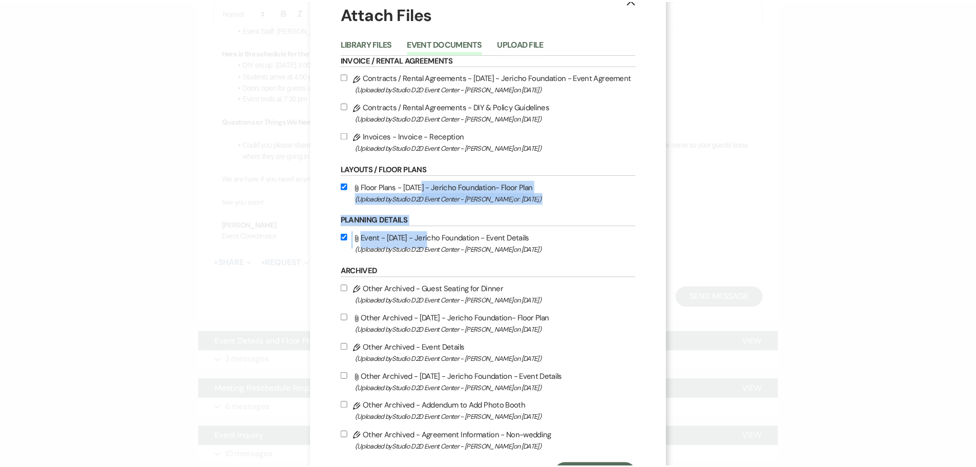
scroll to position [76, 0]
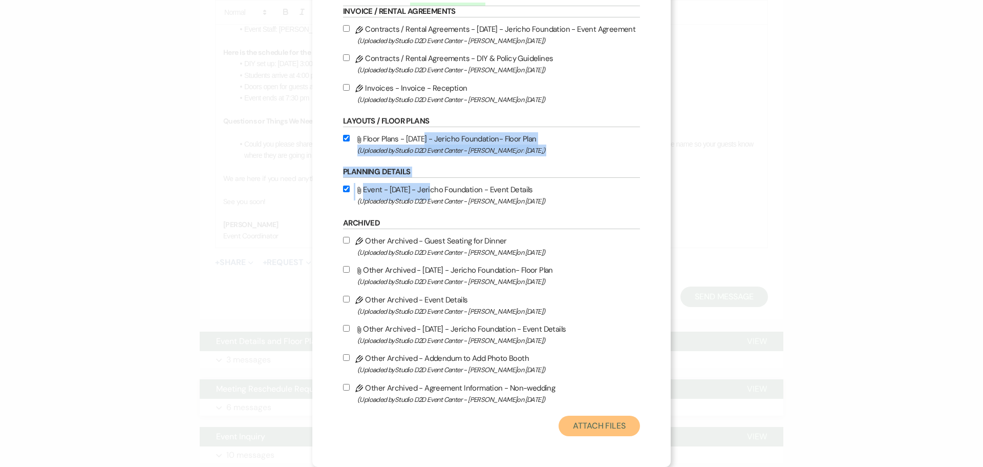
click at [589, 421] on button "Attach Files" at bounding box center [599, 425] width 81 height 20
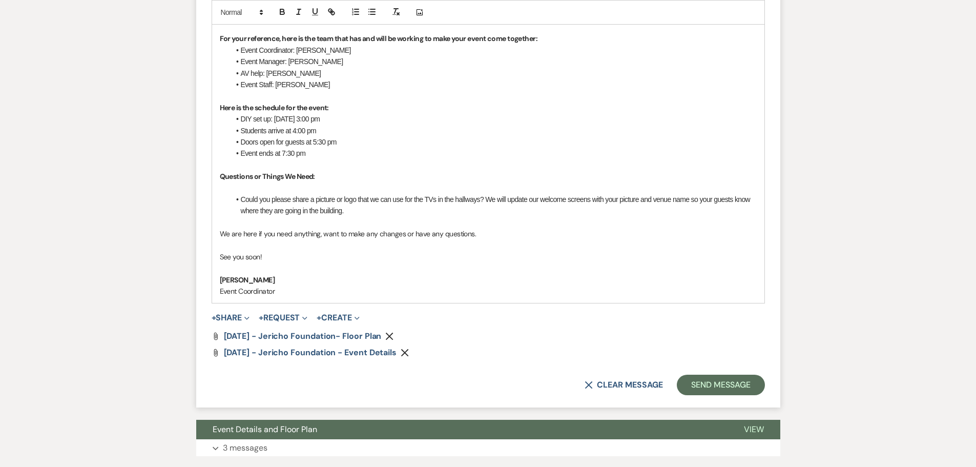
scroll to position [615, 0]
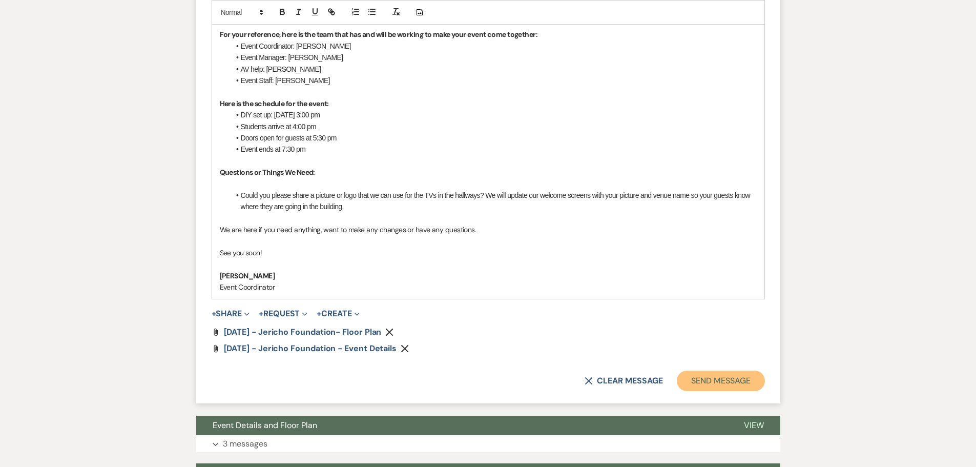
click at [713, 370] on button "Send Message" at bounding box center [721, 380] width 88 height 20
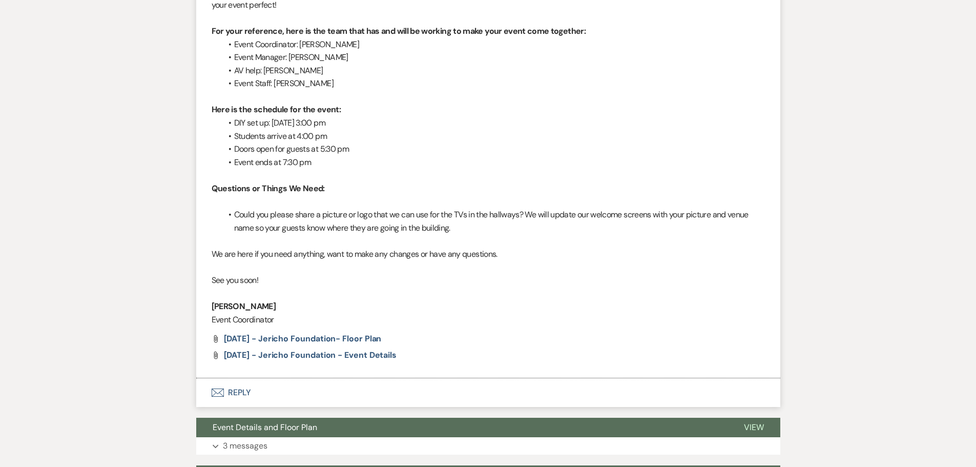
scroll to position [438, 0]
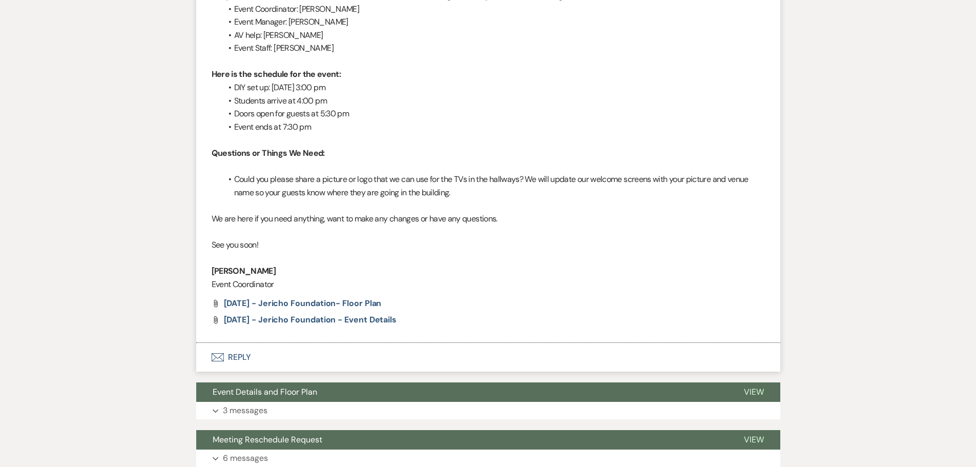
click at [250, 353] on button "Envelope Reply" at bounding box center [488, 357] width 584 height 29
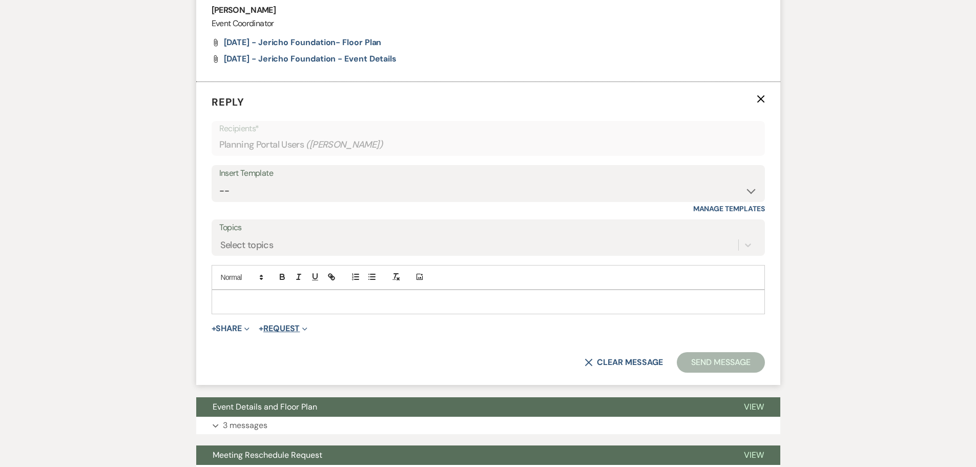
scroll to position [700, 0]
click at [299, 296] on p at bounding box center [488, 301] width 537 height 11
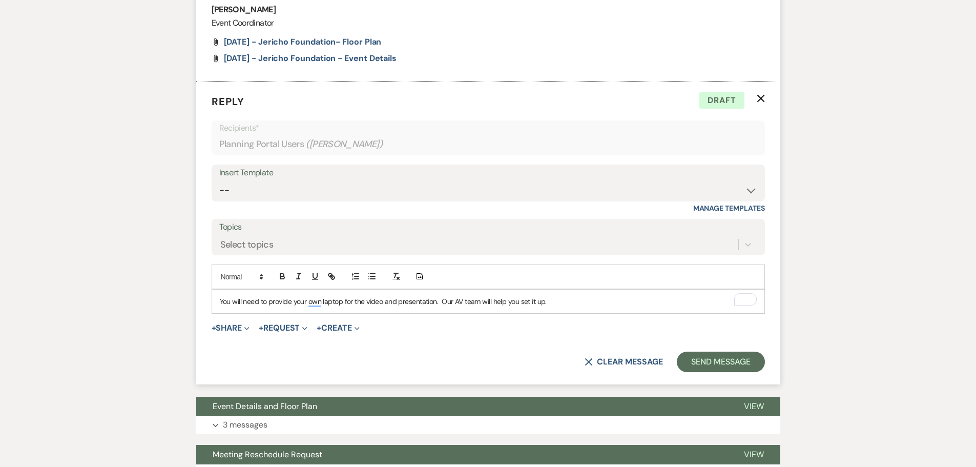
click at [220, 302] on p "You will need to provide your own laptop for the video and presentation. Our AV…" at bounding box center [488, 301] width 537 height 11
click at [567, 299] on p "FYI- You will need to provide your own laptop for the video and presentation. O…" at bounding box center [488, 301] width 537 height 11
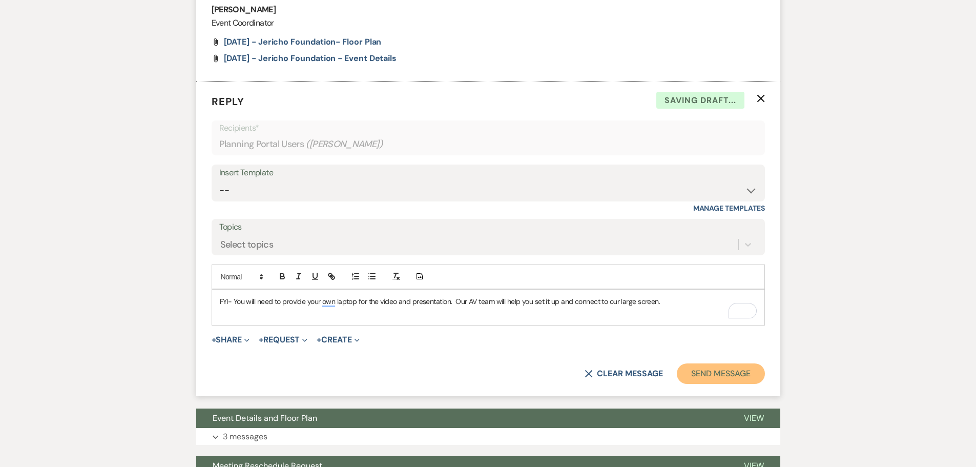
click at [692, 374] on button "Send Message" at bounding box center [721, 373] width 88 height 20
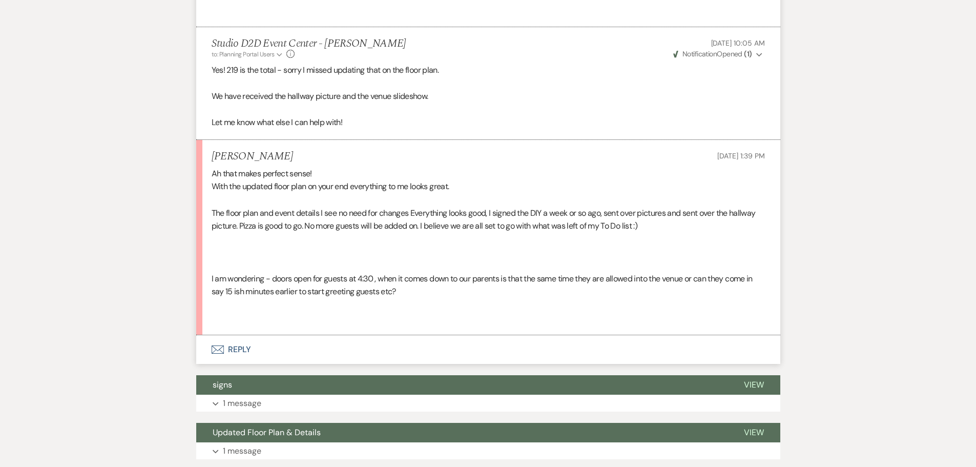
scroll to position [1184, 0]
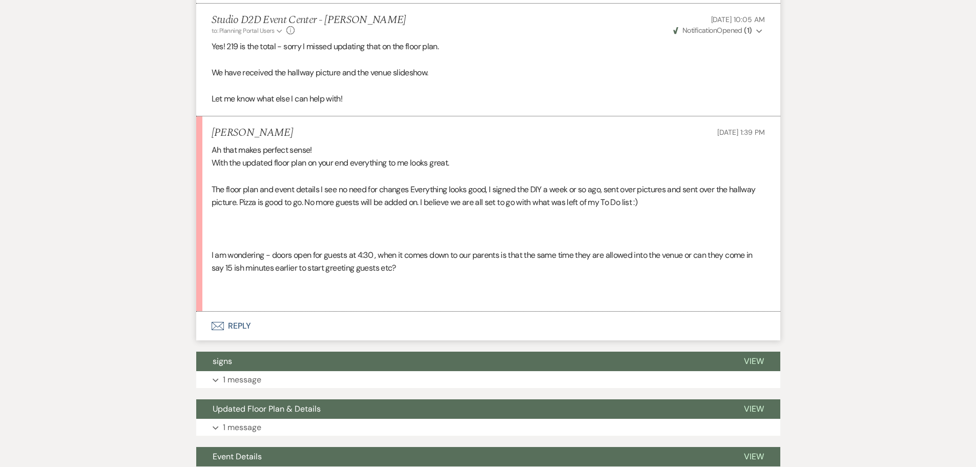
click at [240, 311] on button "Envelope Reply" at bounding box center [488, 325] width 584 height 29
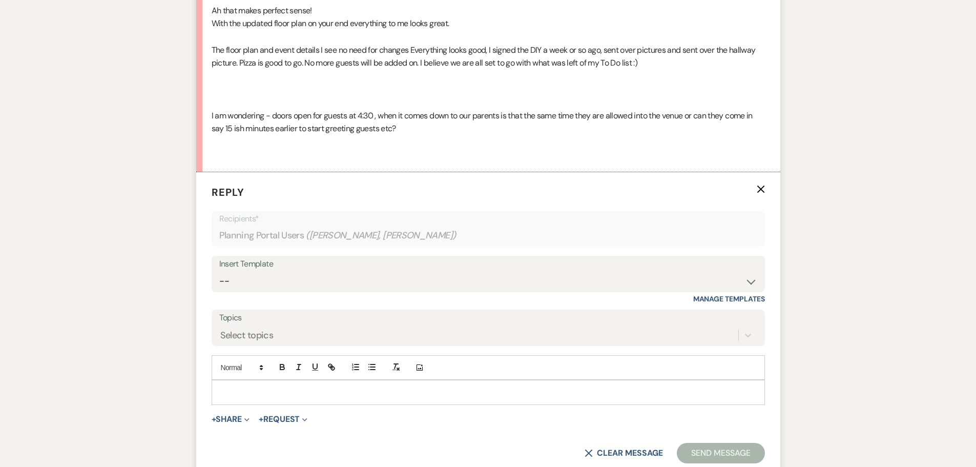
scroll to position [1338, 0]
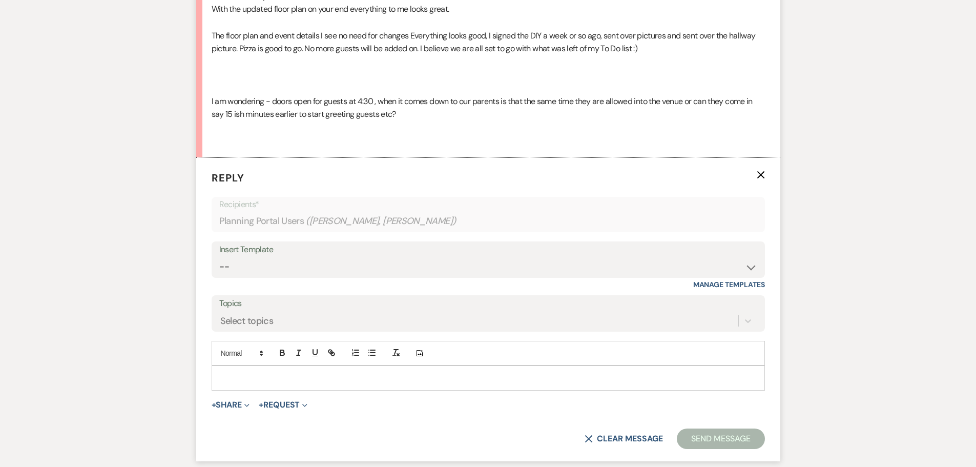
click at [305, 366] on div at bounding box center [488, 378] width 552 height 24
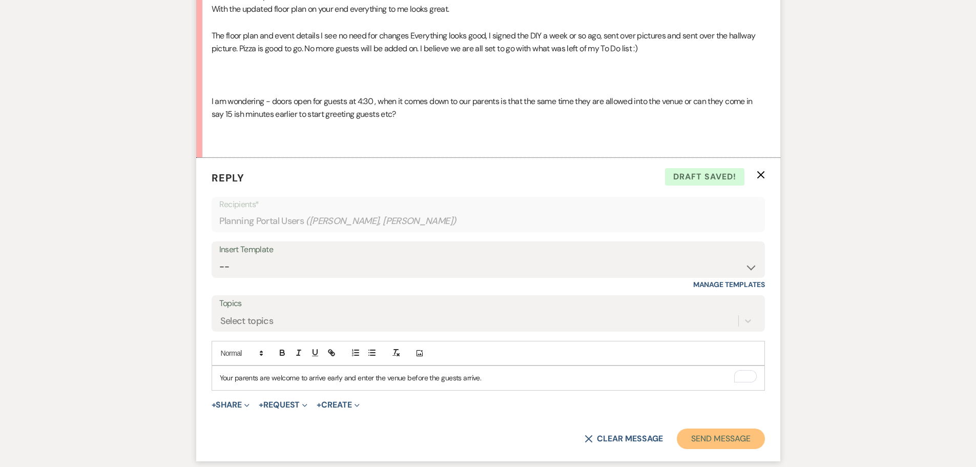
click at [701, 428] on button "Send Message" at bounding box center [721, 438] width 88 height 20
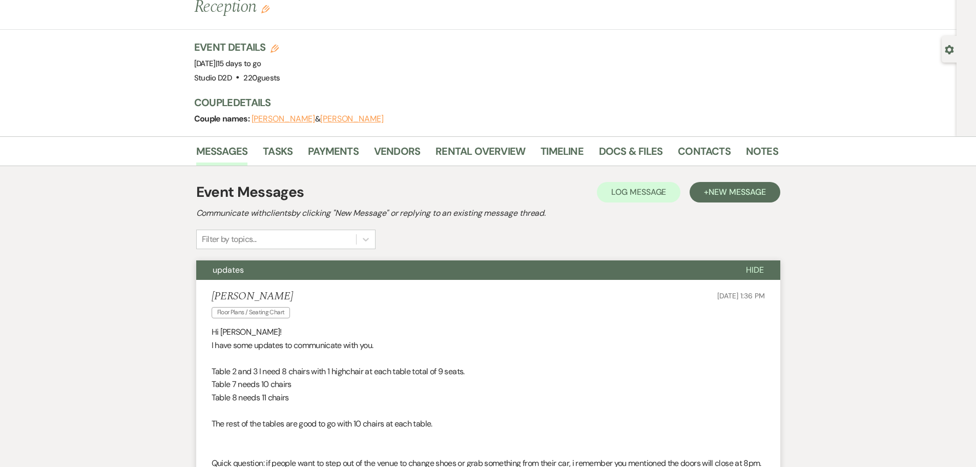
scroll to position [0, 0]
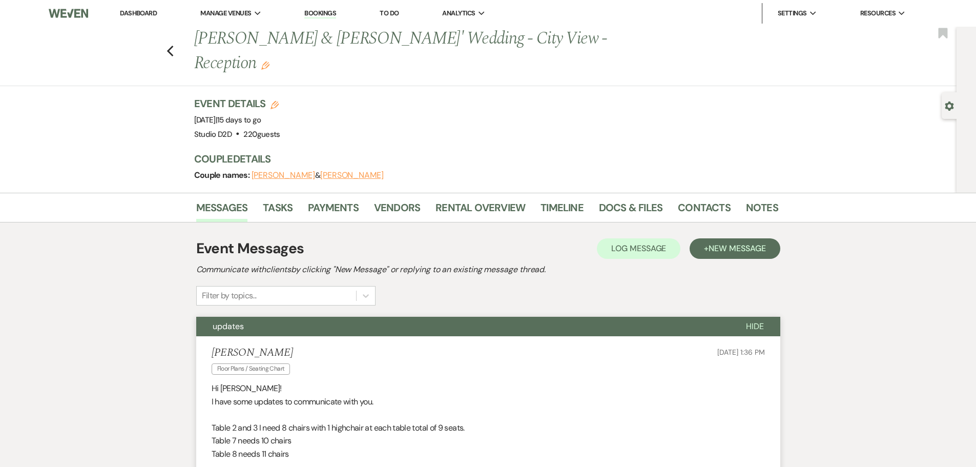
click at [141, 9] on link "Dashboard" at bounding box center [138, 13] width 37 height 9
